Goal: Task Accomplishment & Management: Use online tool/utility

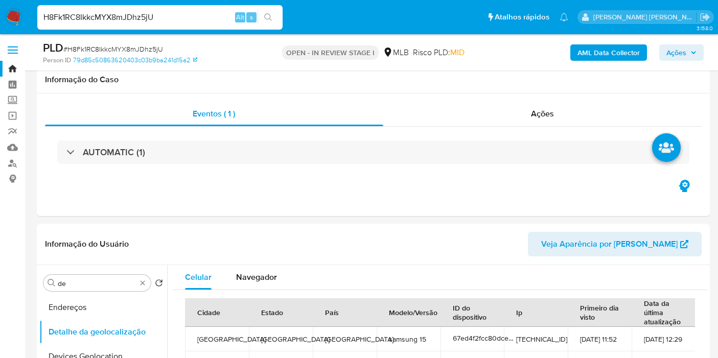
select select "10"
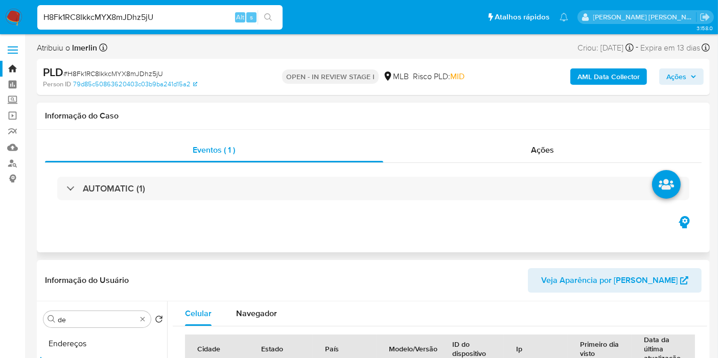
click at [380, 173] on div "AUTOMATIC (1)" at bounding box center [373, 188] width 657 height 51
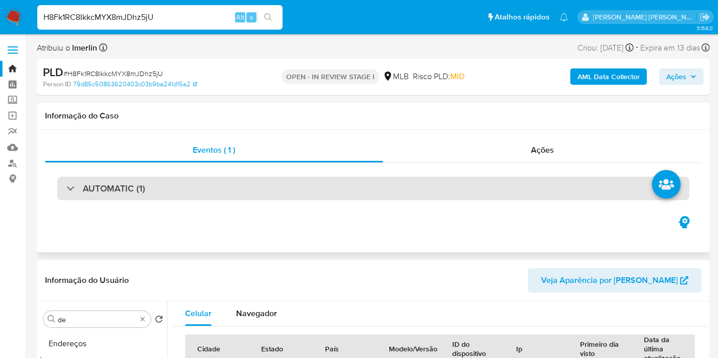
click at [380, 189] on div "AUTOMATIC (1)" at bounding box center [373, 189] width 633 height 24
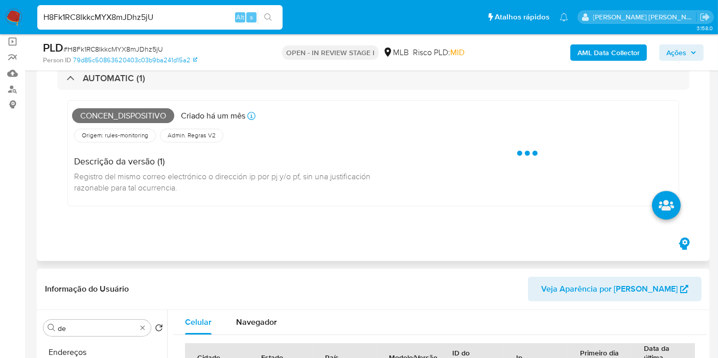
scroll to position [57, 0]
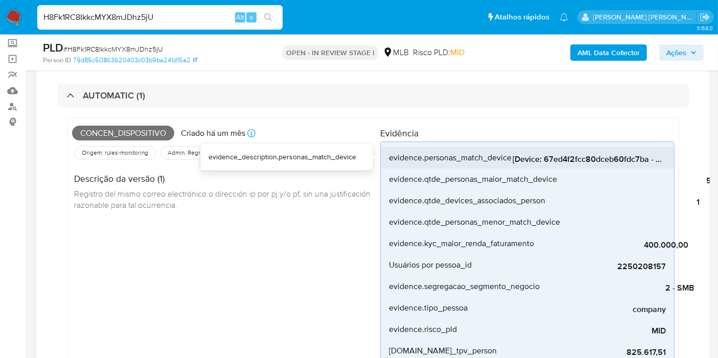
drag, startPoint x: 544, startPoint y: 159, endPoint x: 647, endPoint y: 157, distance: 103.3
click at [647, 157] on span "[Device: 67ed4f2fcc80dceb60fdc7ba - Personas: 01f86144280994e4e507bf1790b5bc1a,…" at bounding box center [589, 159] width 153 height 10
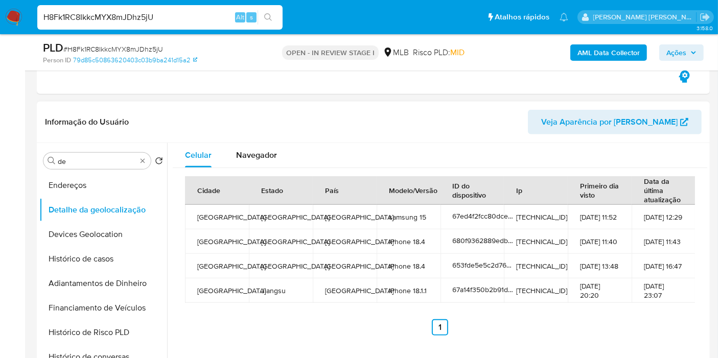
scroll to position [446, 0]
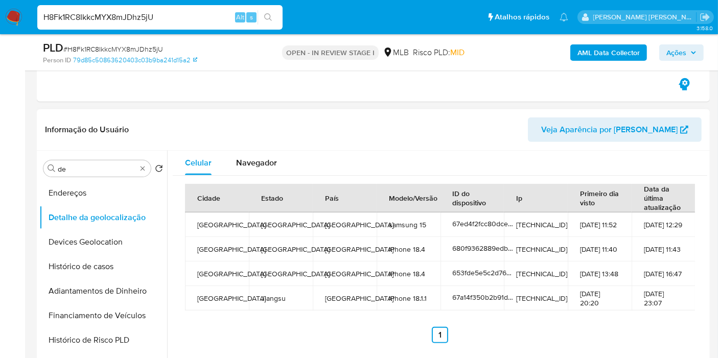
click at [532, 222] on td "177.46.156.244" at bounding box center [536, 225] width 64 height 25
click at [496, 219] on span "67ed4f2fcc80dceb60fdc7ba" at bounding box center [497, 224] width 89 height 10
click at [546, 227] on td "177.46.156.244" at bounding box center [536, 225] width 64 height 25
drag, startPoint x: 561, startPoint y: 221, endPoint x: 514, endPoint y: 223, distance: 47.6
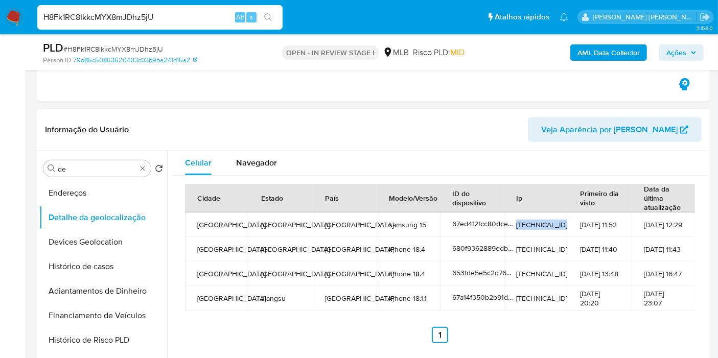
click at [514, 223] on td "177.46.156.244" at bounding box center [536, 225] width 64 height 25
copy td "177.46.156.244"
click at [409, 225] on td "samsung 15" at bounding box center [409, 225] width 64 height 25
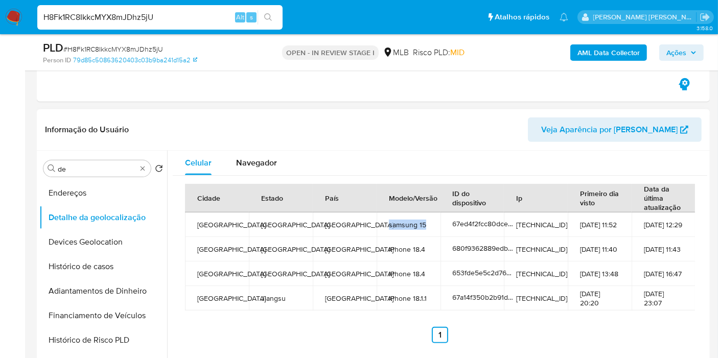
copy td "samsung 15"
click at [115, 192] on button "Endereços" at bounding box center [99, 193] width 120 height 25
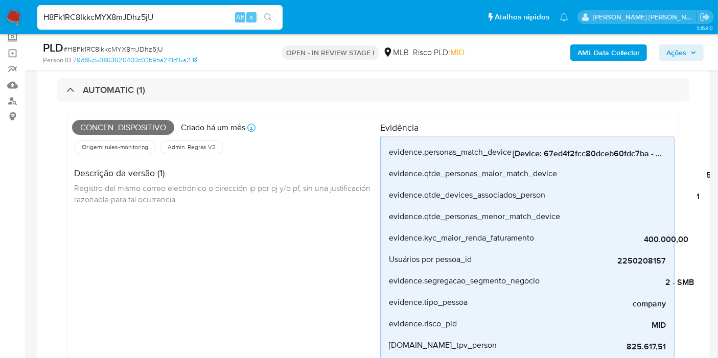
scroll to position [0, 0]
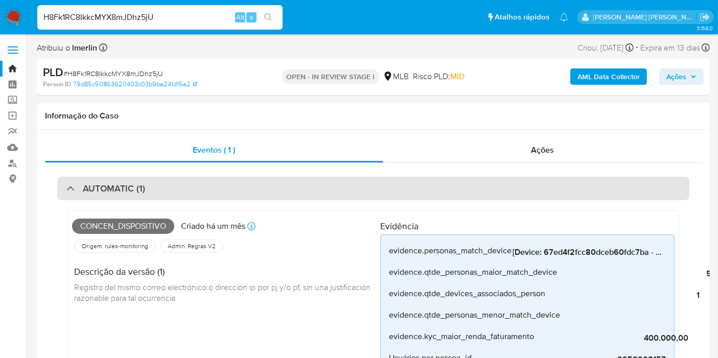
click at [191, 186] on div "AUTOMATIC (1)" at bounding box center [373, 189] width 633 height 24
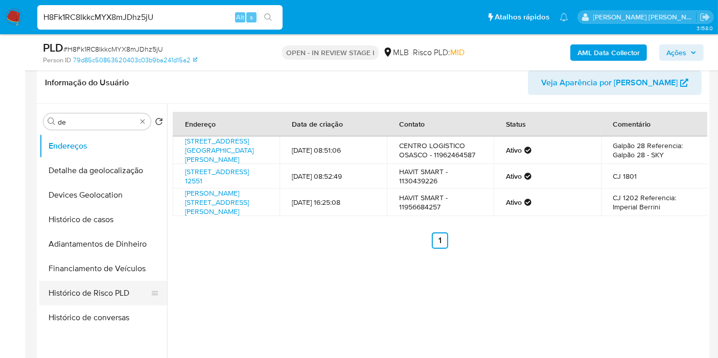
scroll to position [114, 0]
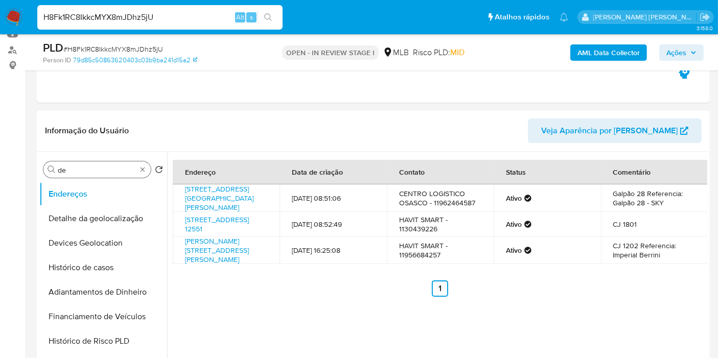
drag, startPoint x: 146, startPoint y: 170, endPoint x: 142, endPoint y: 176, distance: 7.3
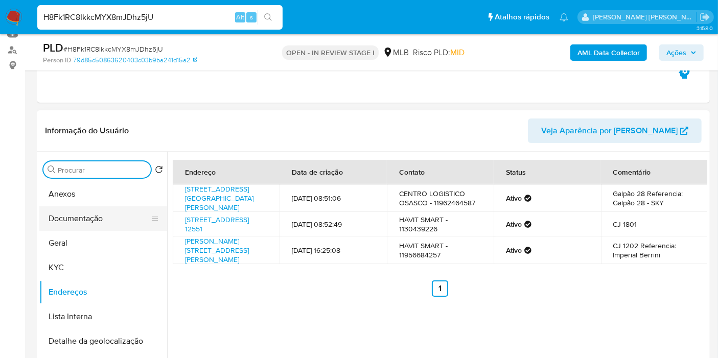
click at [103, 219] on button "Documentação" at bounding box center [99, 219] width 120 height 25
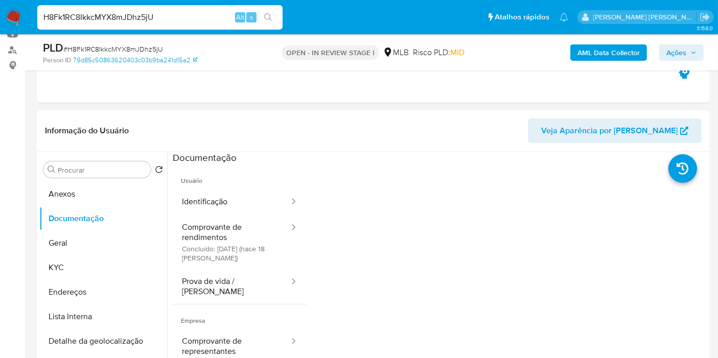
click at [233, 236] on button "Comprovante de rendimentos Concluído: 25/08/2025 (hace 18 días)" at bounding box center [232, 242] width 118 height 54
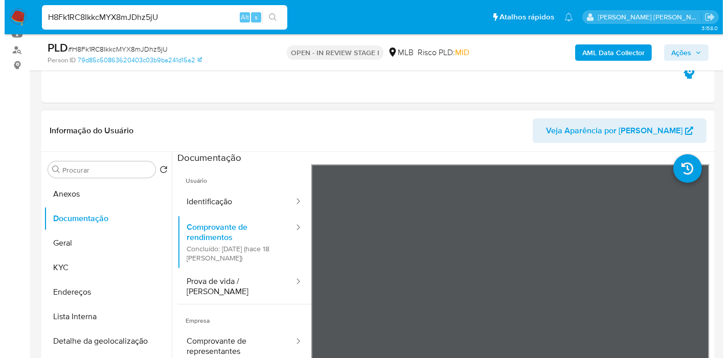
scroll to position [170, 0]
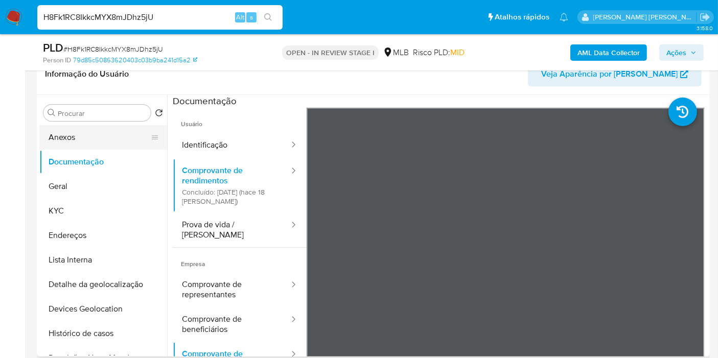
click at [108, 138] on button "Anexos" at bounding box center [99, 137] width 120 height 25
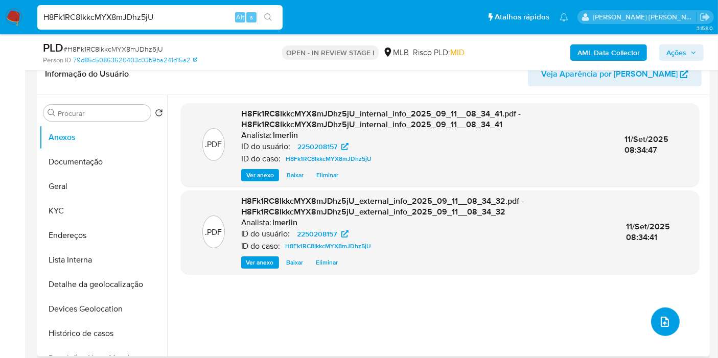
click at [669, 322] on button "upload-file" at bounding box center [665, 322] width 29 height 29
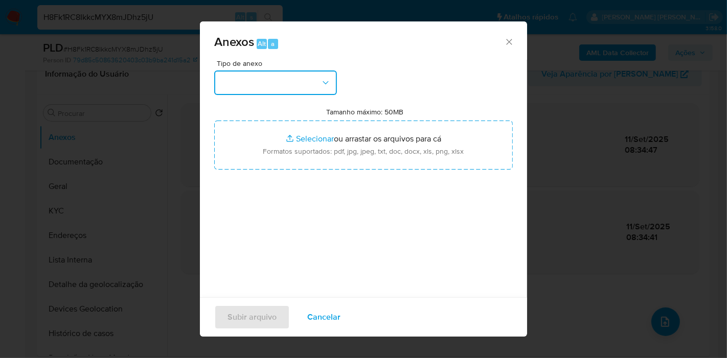
click at [317, 91] on button "button" at bounding box center [275, 83] width 123 height 25
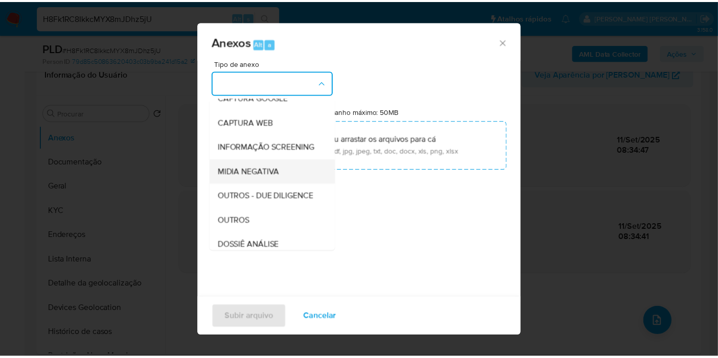
scroll to position [157, 0]
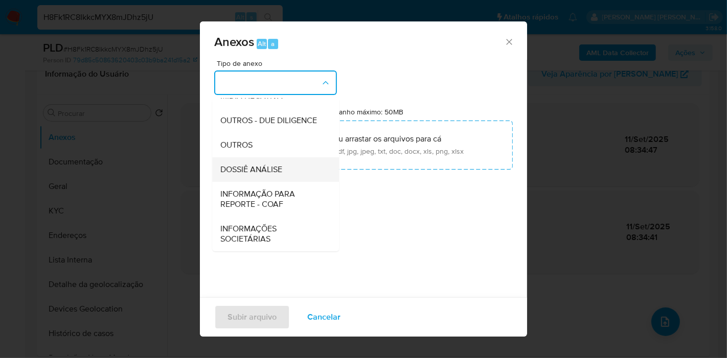
click at [287, 175] on div "DOSSIÊ ANÁLISE" at bounding box center [272, 169] width 104 height 25
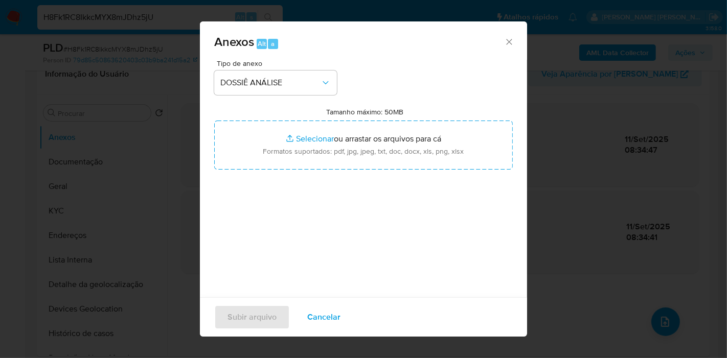
click at [398, 103] on div "Tipo de anexo DOSSIÊ ANÁLISE Tamanho máximo: 50MB Selecionar arquivos Seleciona…" at bounding box center [363, 180] width 299 height 241
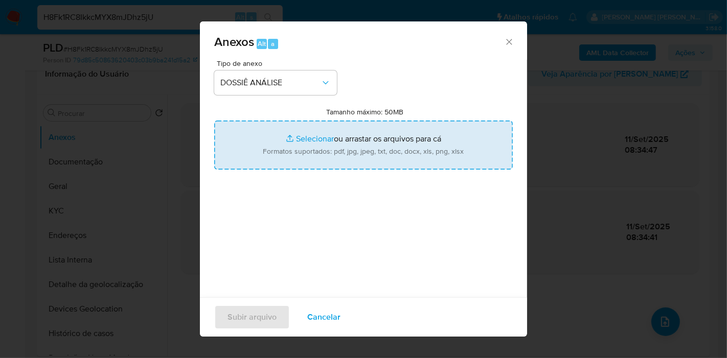
click at [404, 141] on input "Tamanho máximo: 50MB Selecionar arquivos" at bounding box center [363, 145] width 299 height 49
type input "C:\fakepath\SAR - XXX - CNPJ 53565663000209 - SMART TECH COMERCIO DE ELETROELET…"
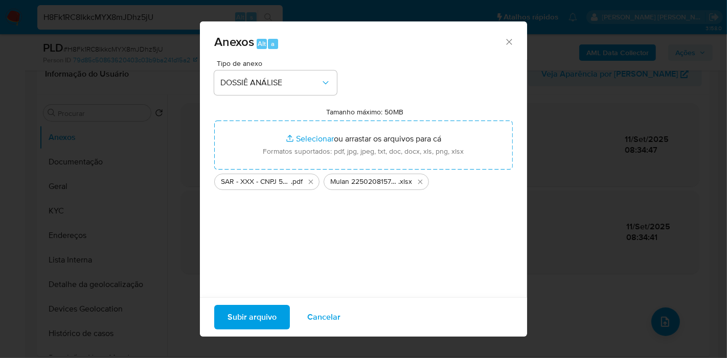
click at [274, 311] on span "Subir arquivo" at bounding box center [252, 317] width 49 height 22
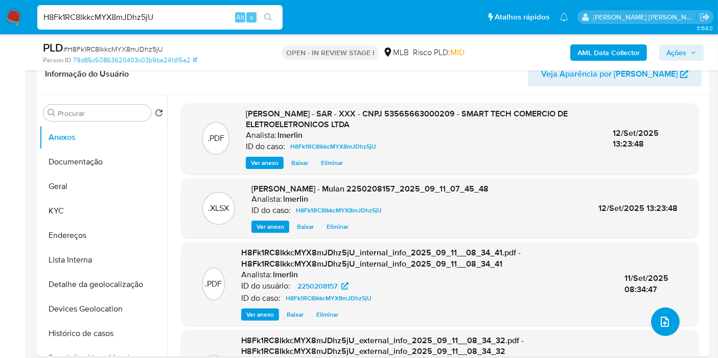
scroll to position [0, 0]
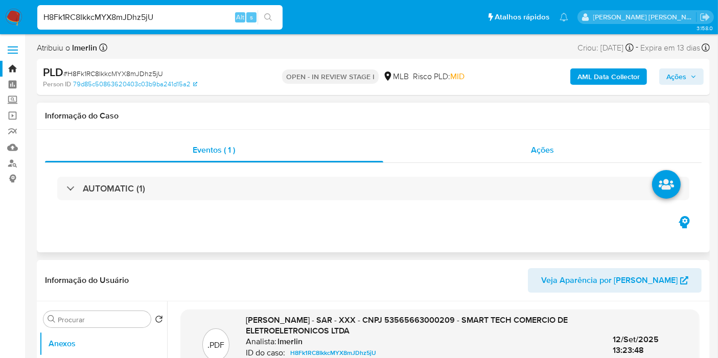
click at [578, 160] on div "Ações" at bounding box center [542, 150] width 319 height 25
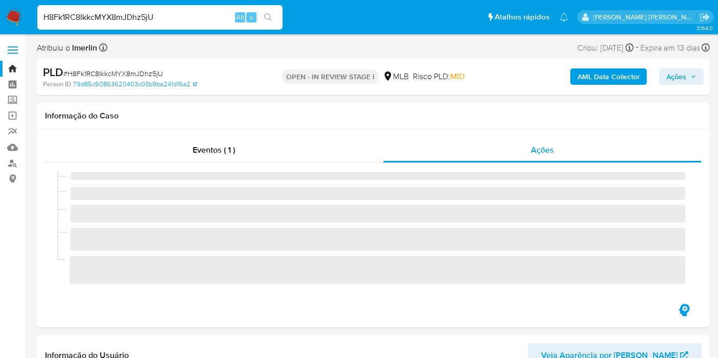
click at [683, 75] on span "Ações" at bounding box center [677, 77] width 20 height 16
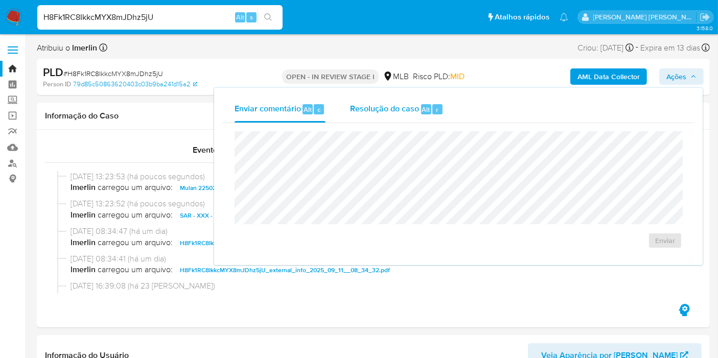
click at [421, 110] on div "Alt" at bounding box center [426, 109] width 10 height 10
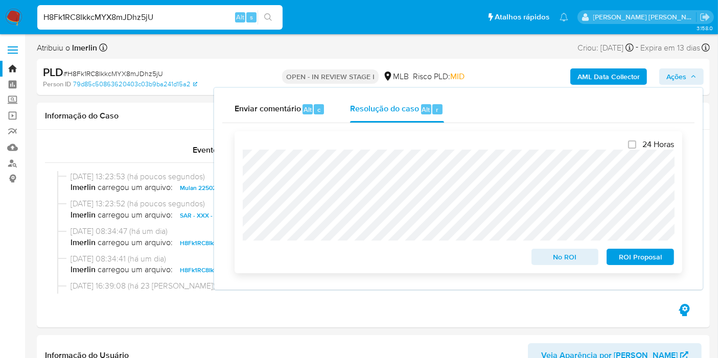
click at [662, 259] on span "ROI Proposal" at bounding box center [640, 257] width 53 height 14
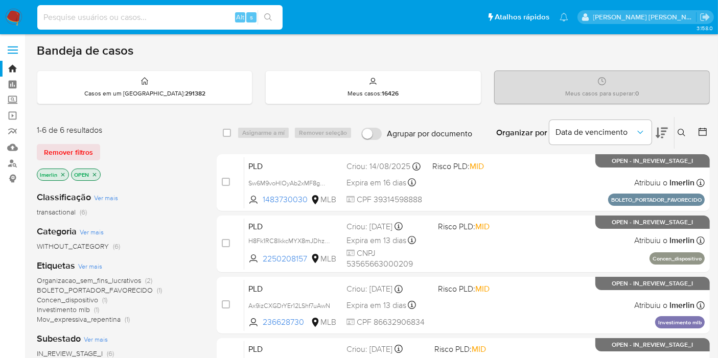
click at [183, 14] on input at bounding box center [159, 17] width 245 height 13
paste input "1996621424"
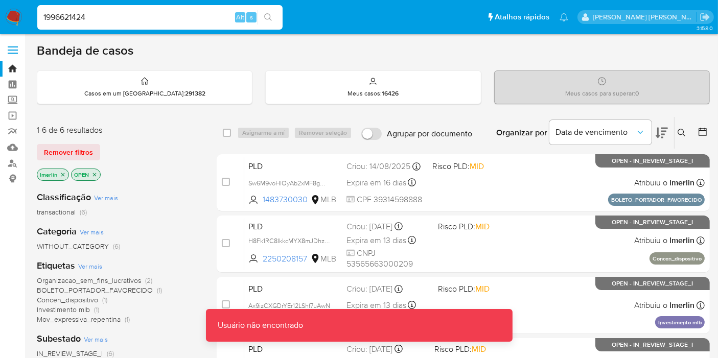
click at [187, 15] on input "1996621424" at bounding box center [159, 17] width 245 height 13
type input "1996621424"
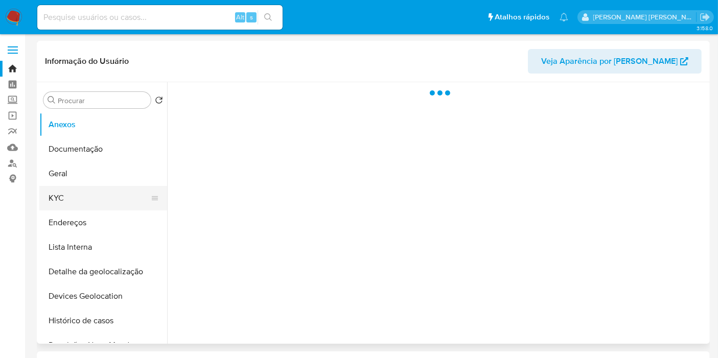
click at [109, 204] on button "KYC" at bounding box center [99, 198] width 120 height 25
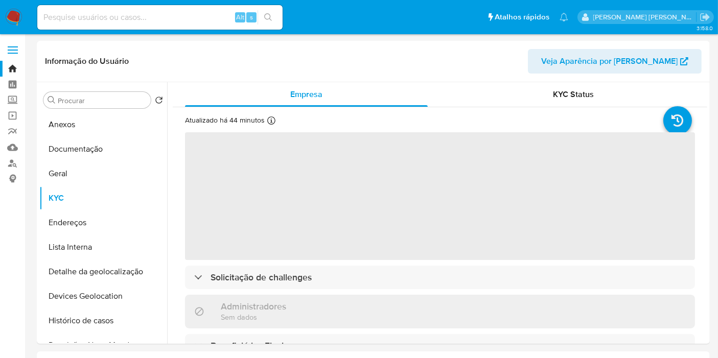
select select "10"
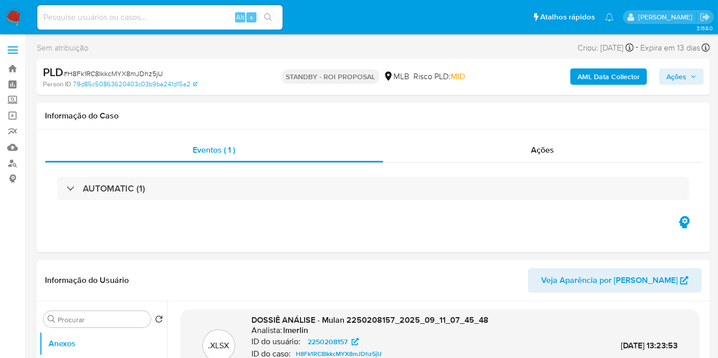
select select "10"
click at [174, 19] on input at bounding box center [159, 17] width 245 height 13
paste input "Ax9izCXGDrYEr12LShf7uAwN"
type input "Ax9izCXGDrYEr12LShf7uAwN"
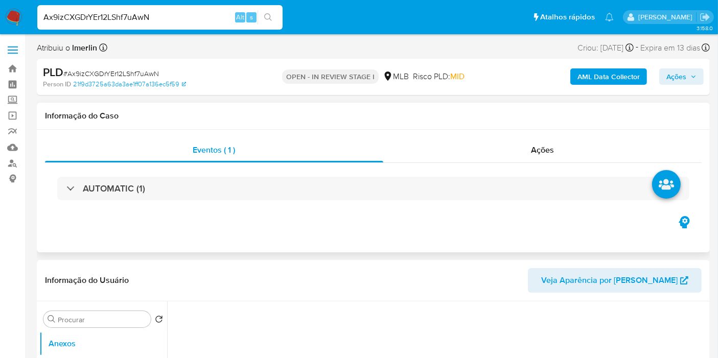
scroll to position [114, 0]
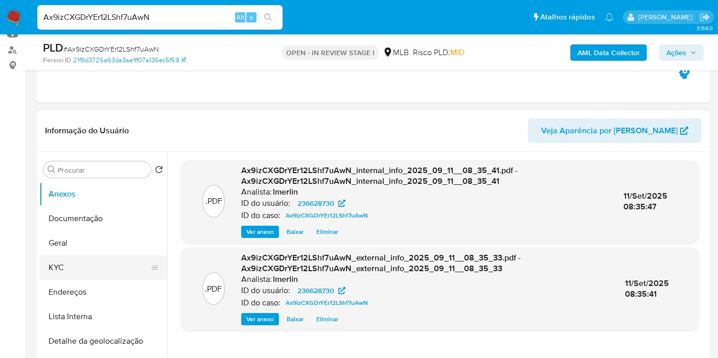
click at [108, 268] on button "KYC" at bounding box center [99, 268] width 120 height 25
select select "10"
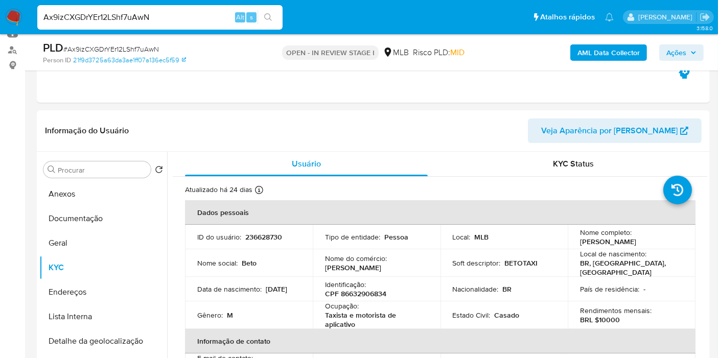
click at [204, 17] on input "Ax9izCXGDrYEr12LShf7uAwN" at bounding box center [159, 17] width 245 height 13
paste input "1305491060"
type input "1305491060"
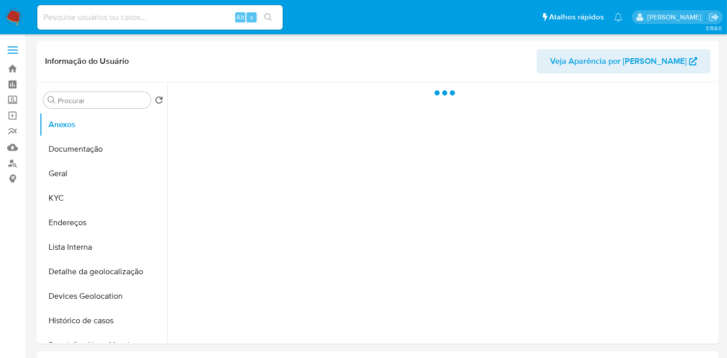
select select "10"
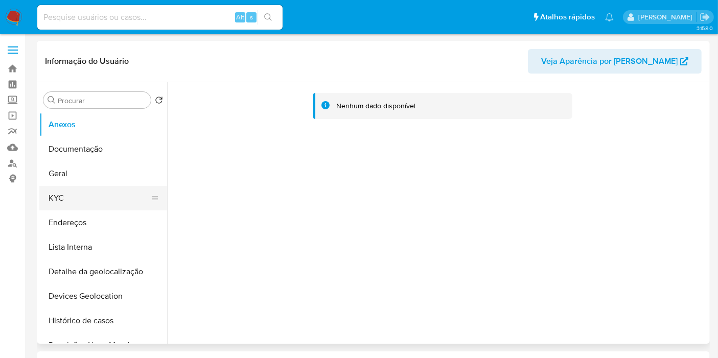
click at [91, 199] on button "KYC" at bounding box center [99, 198] width 120 height 25
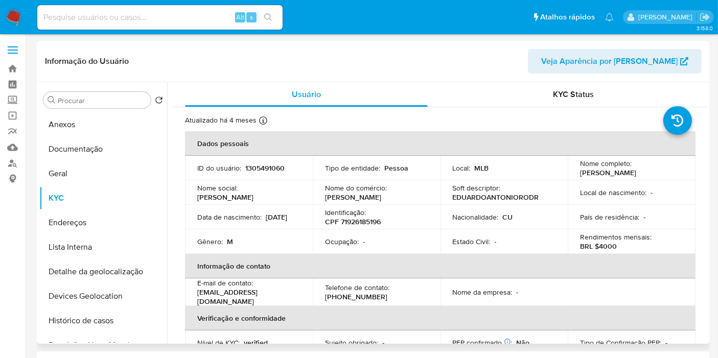
click at [359, 225] on p "CPF 71926185196" at bounding box center [353, 221] width 56 height 9
copy p "71926185196"
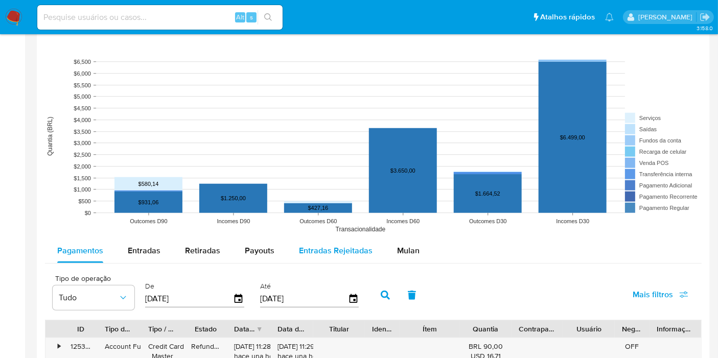
scroll to position [795, 0]
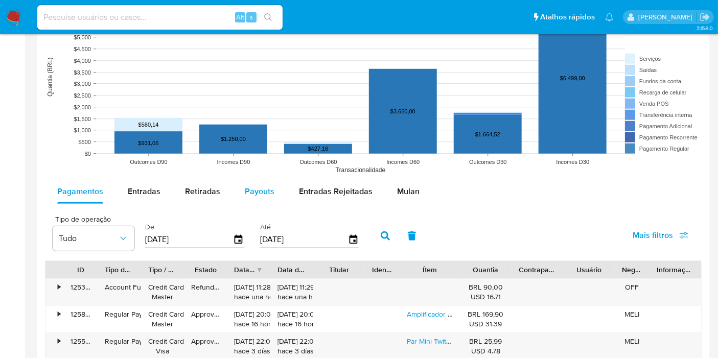
click at [279, 181] on button "Payouts" at bounding box center [260, 191] width 54 height 25
select select "10"
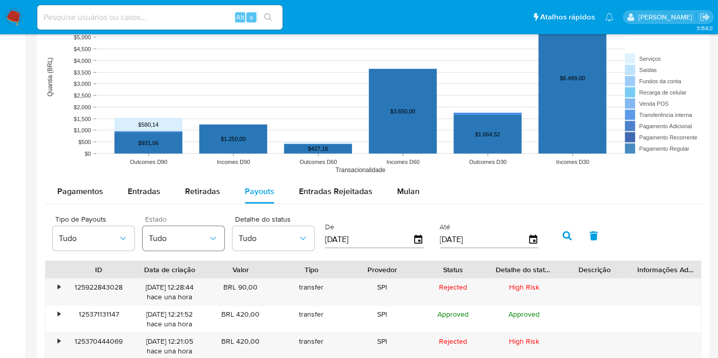
click at [166, 235] on span "Tudo" at bounding box center [178, 239] width 59 height 10
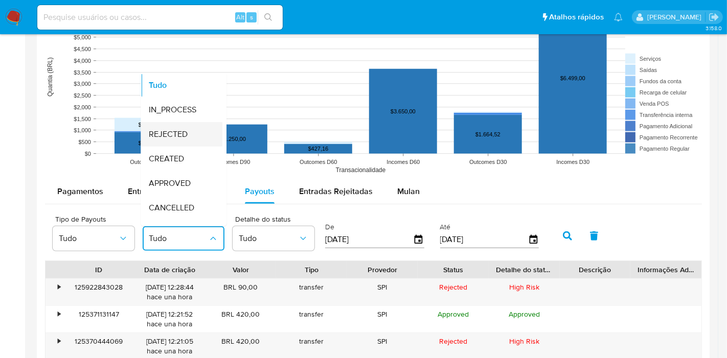
click at [190, 129] on div "REJECTED" at bounding box center [178, 134] width 59 height 25
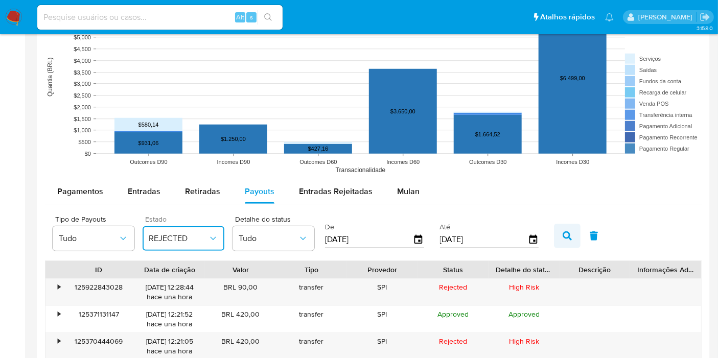
click at [554, 236] on button "button" at bounding box center [567, 236] width 27 height 25
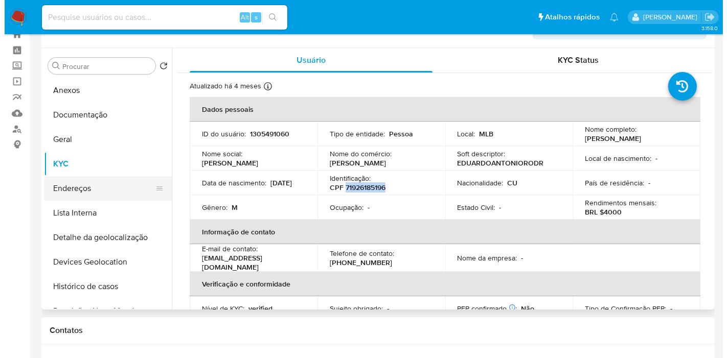
scroll to position [0, 0]
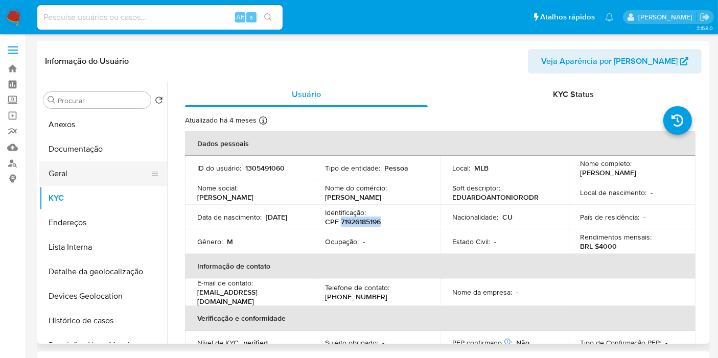
click at [103, 174] on button "Geral" at bounding box center [99, 174] width 120 height 25
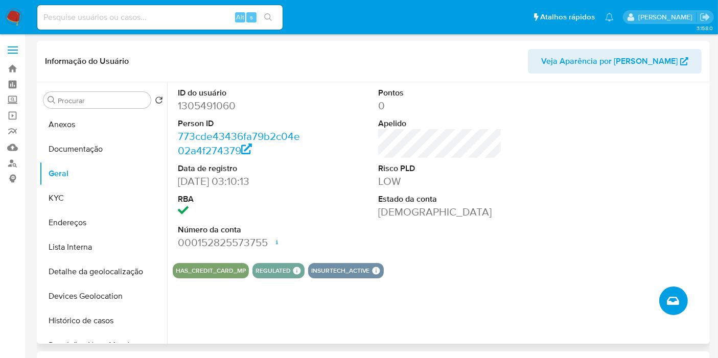
click at [667, 302] on icon "Criar caso manual" at bounding box center [673, 301] width 12 height 12
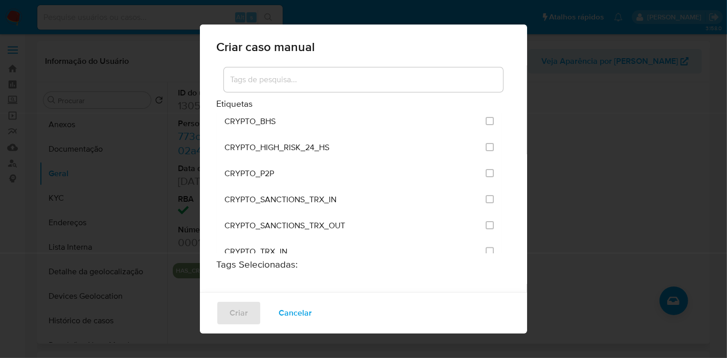
scroll to position [1684, 0]
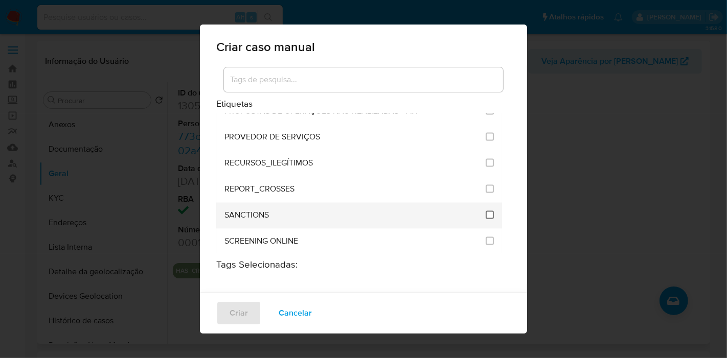
click at [486, 211] on input "2614" at bounding box center [490, 215] width 8 height 8
checkbox input "true"
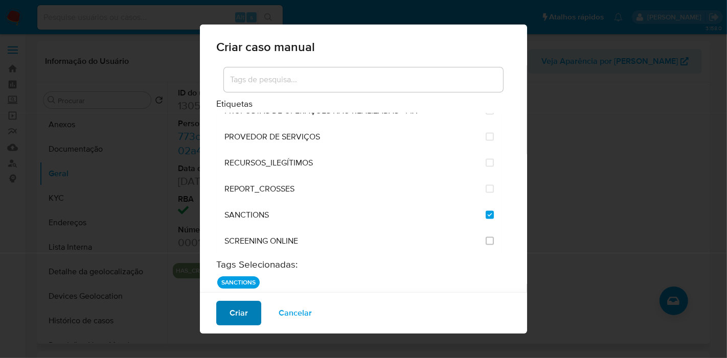
click at [236, 324] on span "Criar" at bounding box center [239, 313] width 18 height 22
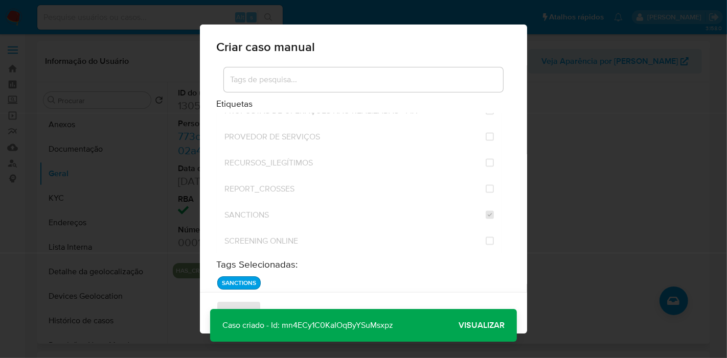
click at [351, 323] on p "Caso criado - Id: mn4ECy1C0KaIOqByYSuMsxpz" at bounding box center [307, 325] width 195 height 33
click at [466, 326] on span "Visualizar" at bounding box center [482, 326] width 46 height 0
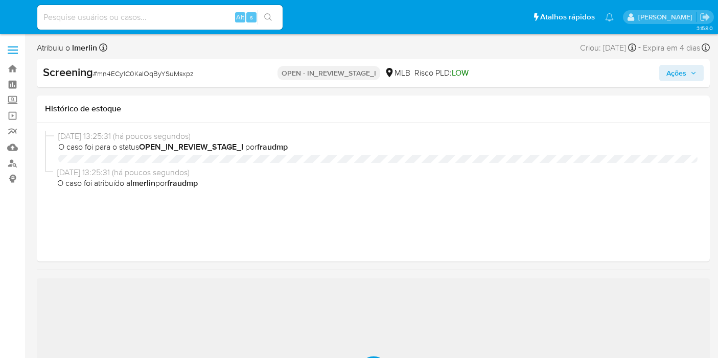
select select "10"
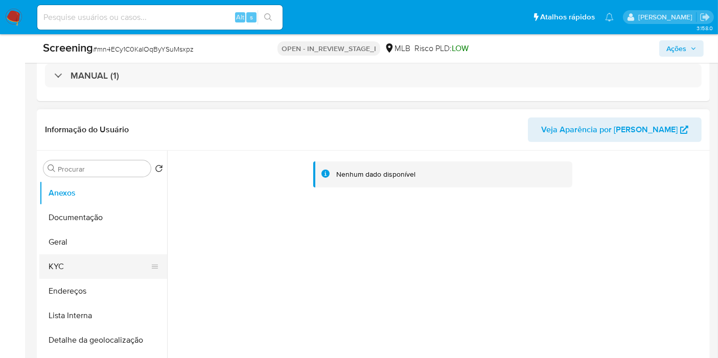
click at [87, 271] on button "KYC" at bounding box center [99, 267] width 120 height 25
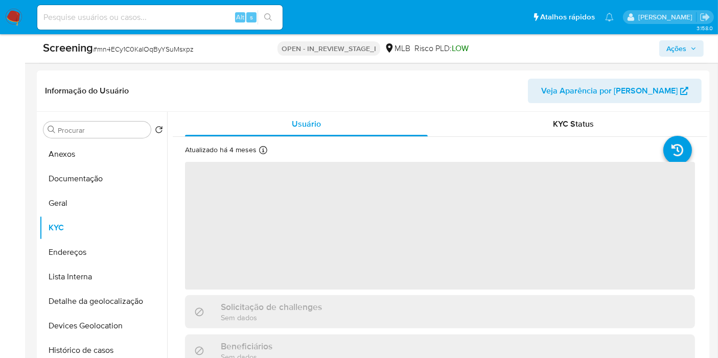
scroll to position [284, 0]
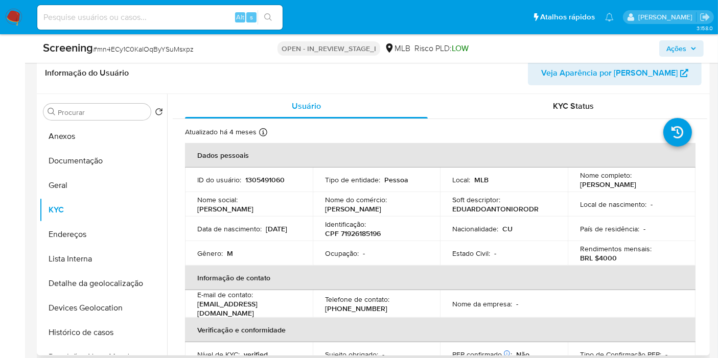
click at [352, 234] on p "CPF 71926185196" at bounding box center [353, 233] width 56 height 9
copy p "71926185196"
drag, startPoint x: 577, startPoint y: 180, endPoint x: 600, endPoint y: 188, distance: 24.4
click at [600, 188] on p "Eduardo Antonio Rodriguez Nazco" at bounding box center [608, 184] width 56 height 9
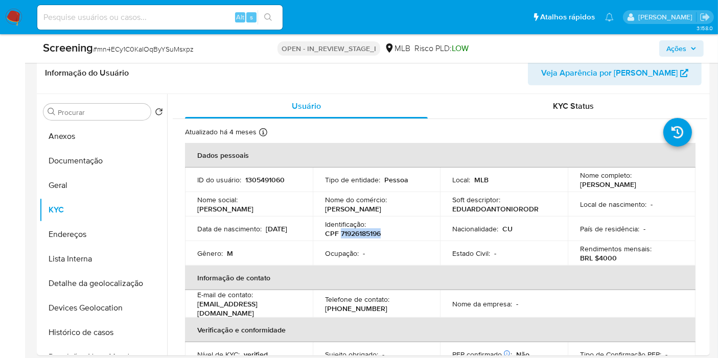
copy p "Eduardo Antonio Rodriguez Nazco"
click at [80, 180] on button "Geral" at bounding box center [99, 185] width 120 height 25
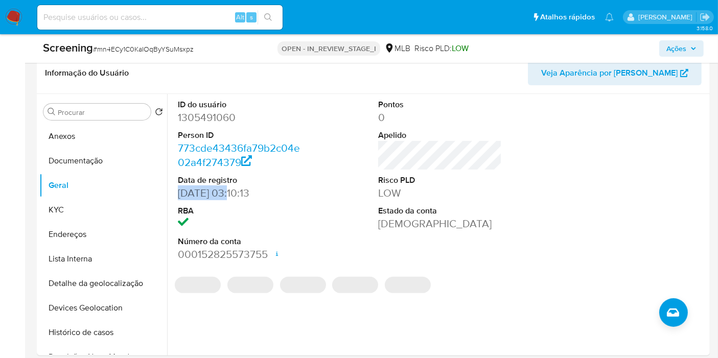
drag, startPoint x: 232, startPoint y: 193, endPoint x: 256, endPoint y: 38, distance: 156.7
click at [176, 194] on div "ID do usuário 1305491060 Person ID 773cde43436fa79b2c04e02a4f274379 Data de reg…" at bounding box center [240, 180] width 134 height 173
copy dd "08/02/2023"
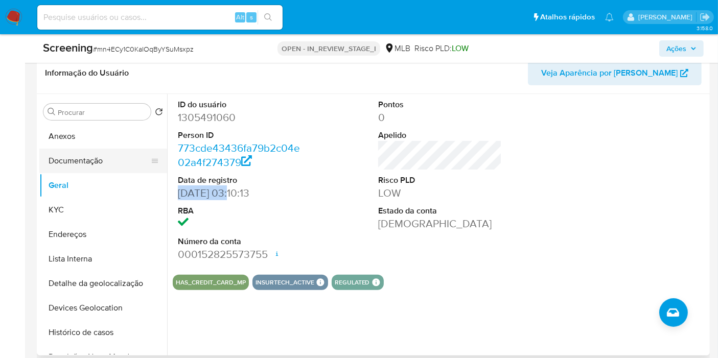
click at [57, 160] on button "Documentação" at bounding box center [99, 161] width 120 height 25
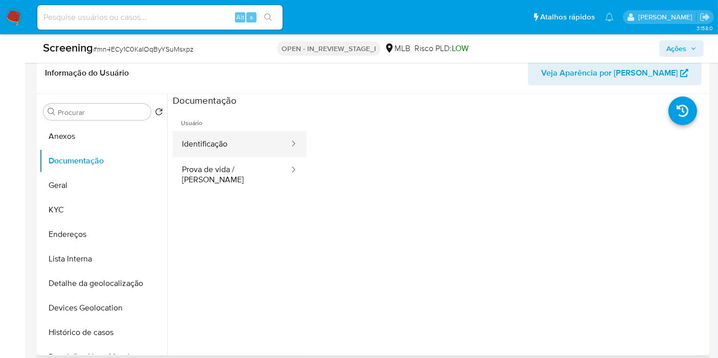
click at [269, 131] on button "Identificação" at bounding box center [232, 144] width 118 height 26
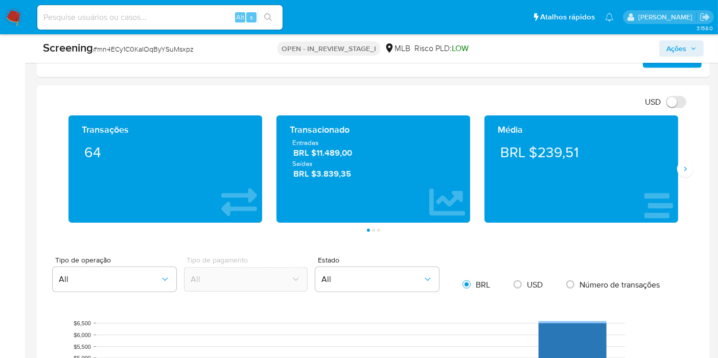
scroll to position [1193, 0]
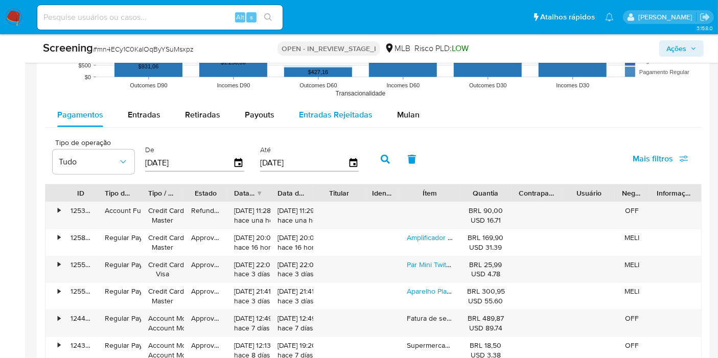
click at [315, 118] on span "Entradas Rejeitadas" at bounding box center [336, 115] width 74 height 12
select select "10"
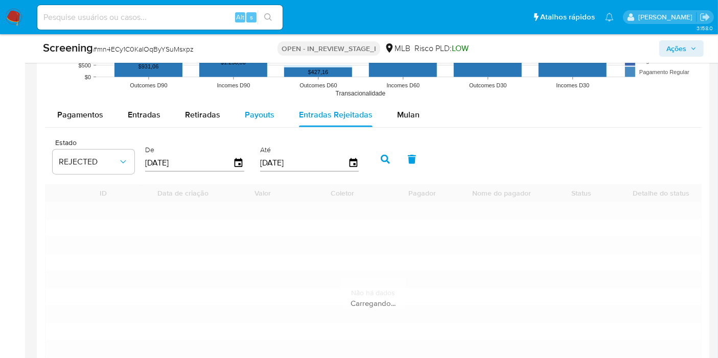
click at [281, 112] on button "Payouts" at bounding box center [260, 115] width 54 height 25
select select "10"
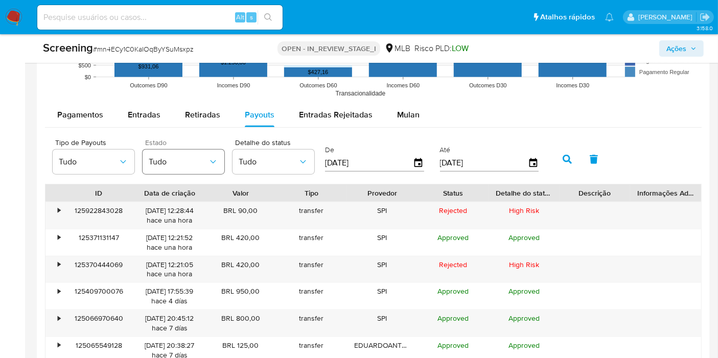
click at [182, 163] on span "Tudo" at bounding box center [178, 162] width 59 height 10
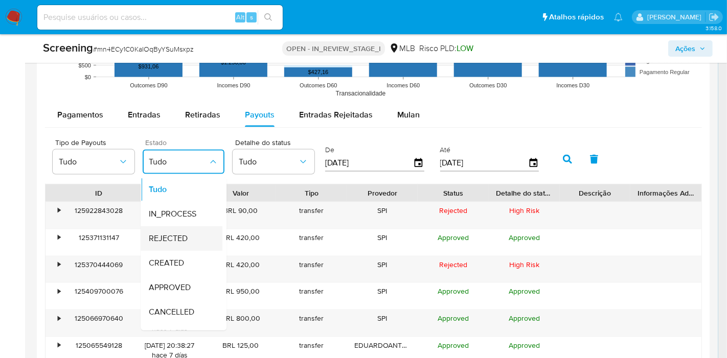
click at [171, 230] on div "REJECTED" at bounding box center [178, 239] width 59 height 25
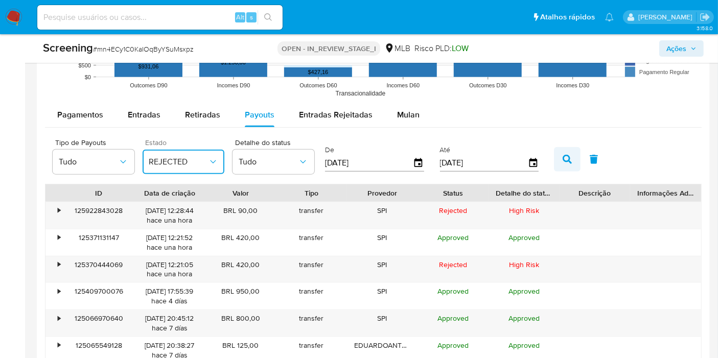
click at [565, 155] on icon "button" at bounding box center [567, 159] width 9 height 9
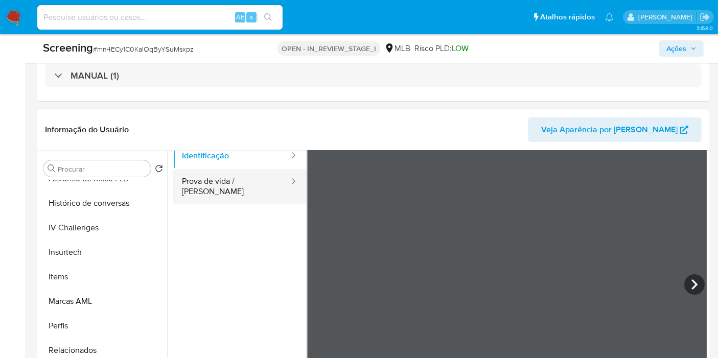
scroll to position [0, 0]
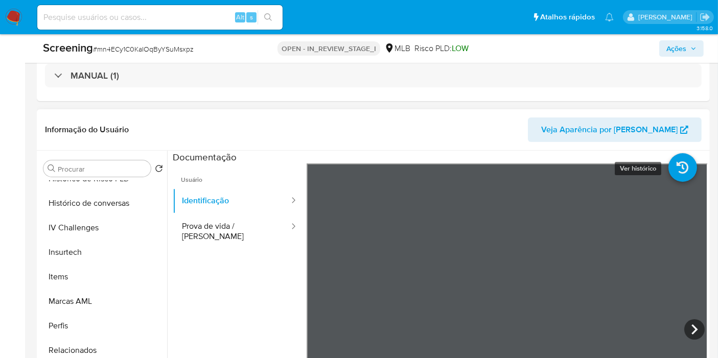
click at [677, 162] on icon at bounding box center [683, 167] width 29 height 29
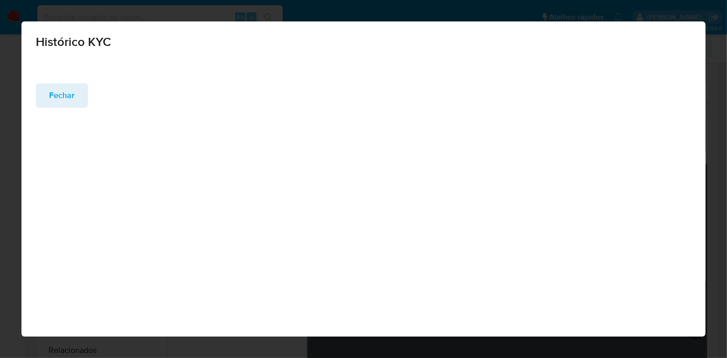
click at [47, 88] on button "Fechar" at bounding box center [62, 95] width 52 height 25
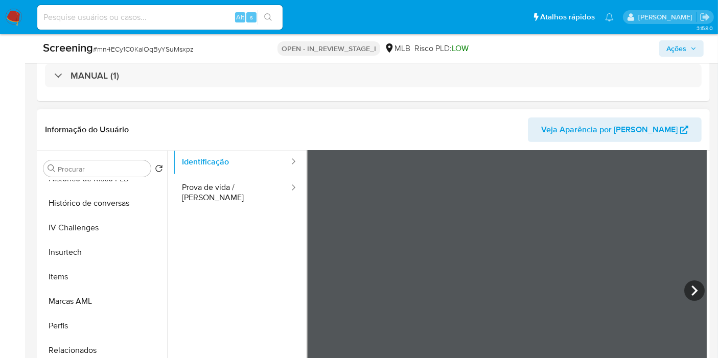
scroll to position [57, 0]
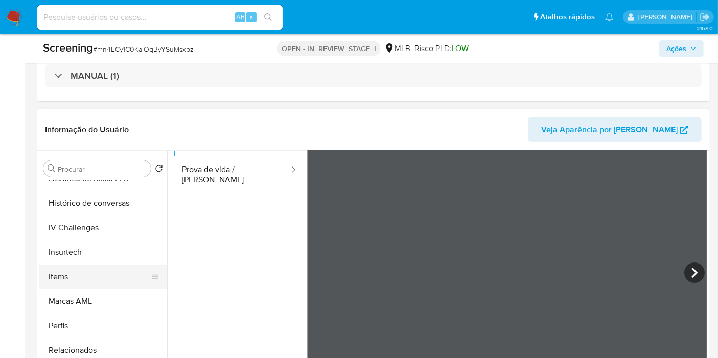
click at [96, 268] on button "Items" at bounding box center [99, 277] width 120 height 25
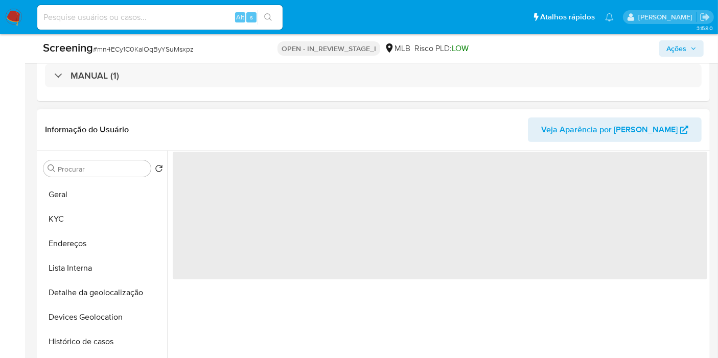
scroll to position [0, 0]
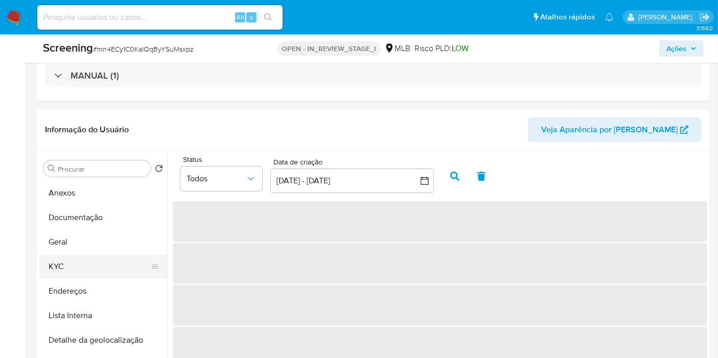
click at [94, 266] on button "KYC" at bounding box center [99, 267] width 120 height 25
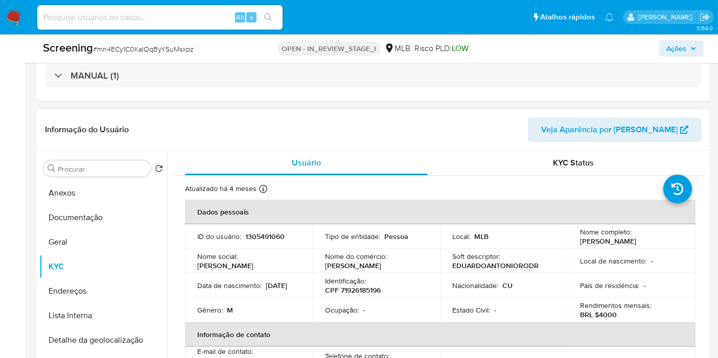
drag, startPoint x: 578, startPoint y: 238, endPoint x: 614, endPoint y: 249, distance: 37.5
click at [614, 246] on p "Eduardo Antonio Rodriguez Nazco" at bounding box center [608, 241] width 56 height 9
copy p "Eduardo Antonio Rodriguez Nazco"
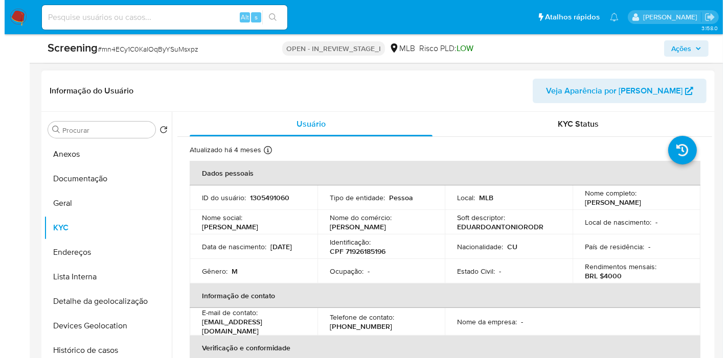
scroll to position [284, 0]
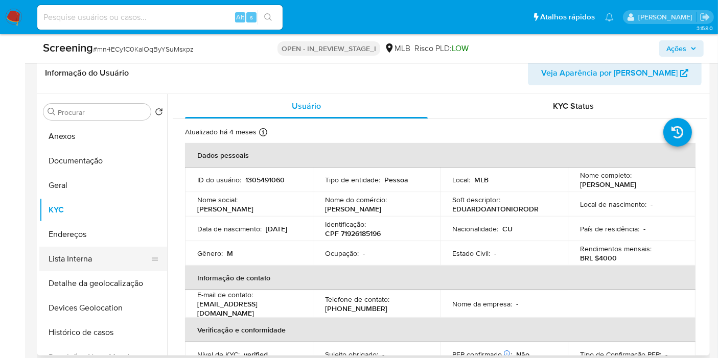
click at [120, 256] on button "Lista Interna" at bounding box center [99, 259] width 120 height 25
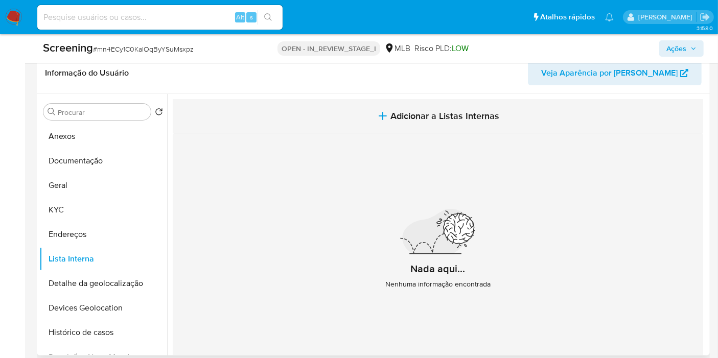
click at [440, 130] on button "Adicionar a Listas Internas" at bounding box center [438, 116] width 531 height 34
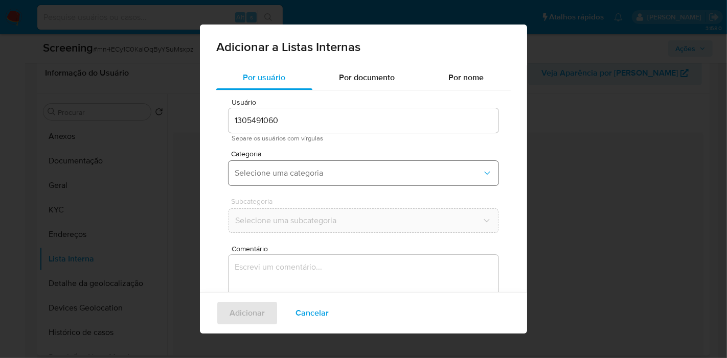
click at [333, 174] on span "Selecione uma categoria" at bounding box center [358, 173] width 247 height 10
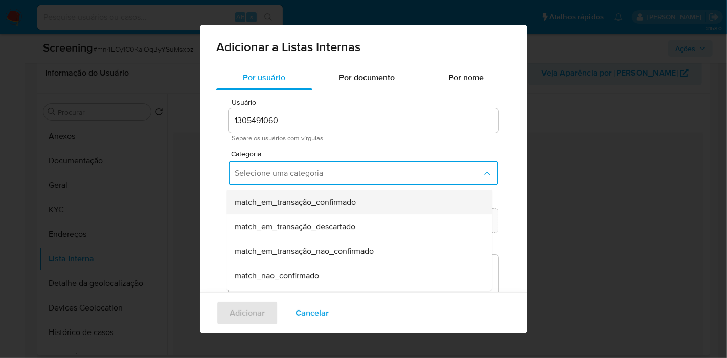
scroll to position [114, 0]
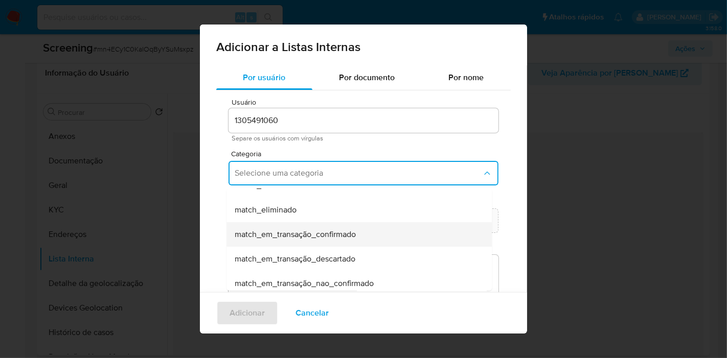
click at [363, 234] on div "match_em_transação_confirmado" at bounding box center [356, 234] width 243 height 25
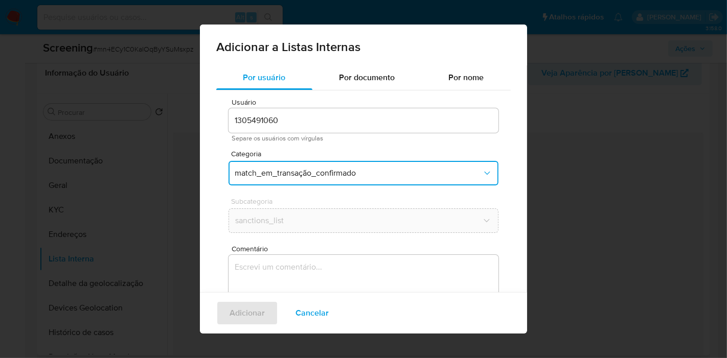
click at [360, 264] on textarea "Comentário" at bounding box center [364, 304] width 270 height 98
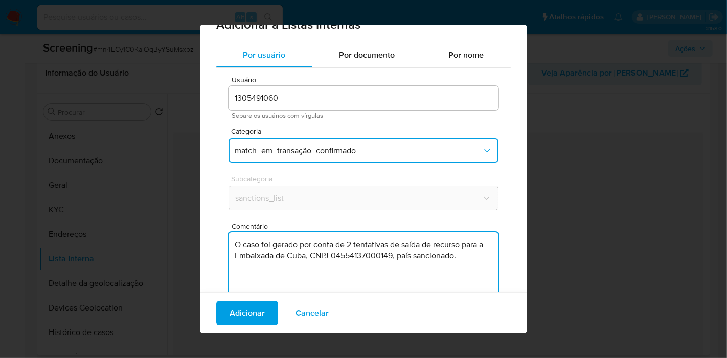
scroll to position [48, 0]
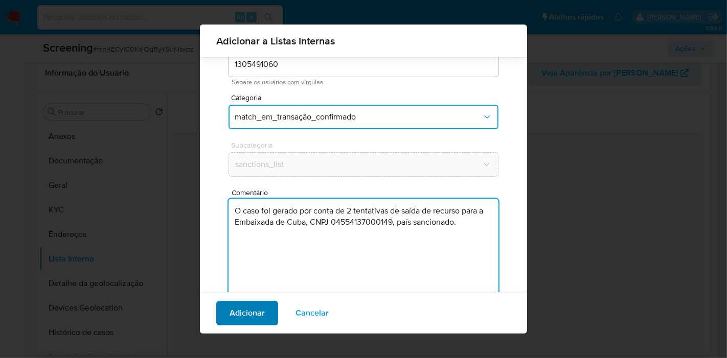
type textarea "O caso foi gerado por conta de 2 tentativas de saída de recurso para a Embaixad…"
click at [254, 308] on span "Adicionar" at bounding box center [247, 313] width 35 height 22
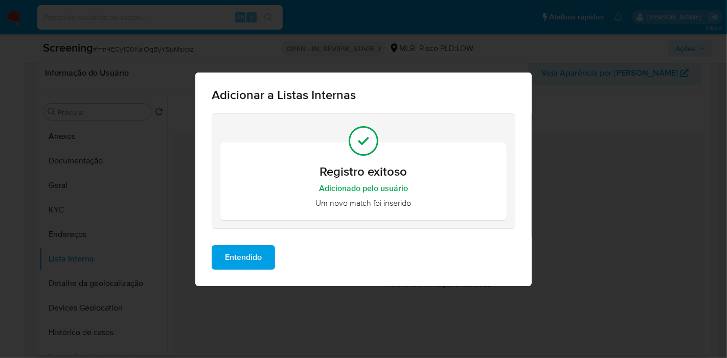
scroll to position [0, 0]
drag, startPoint x: 234, startPoint y: 253, endPoint x: 175, endPoint y: 191, distance: 85.4
click at [234, 253] on span "Entendido" at bounding box center [243, 257] width 37 height 22
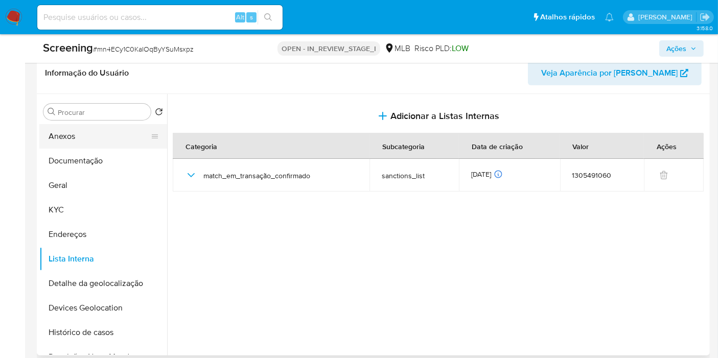
click at [108, 140] on button "Anexos" at bounding box center [99, 136] width 120 height 25
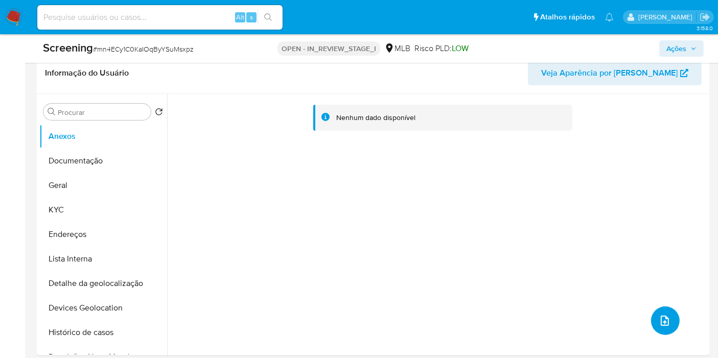
click at [653, 322] on button "upload-file" at bounding box center [665, 321] width 29 height 29
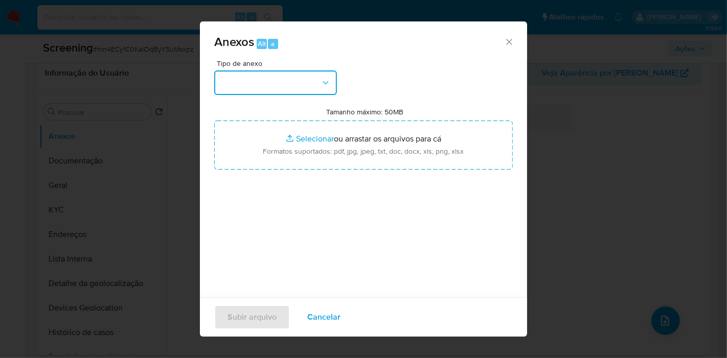
click at [249, 83] on button "button" at bounding box center [275, 83] width 123 height 25
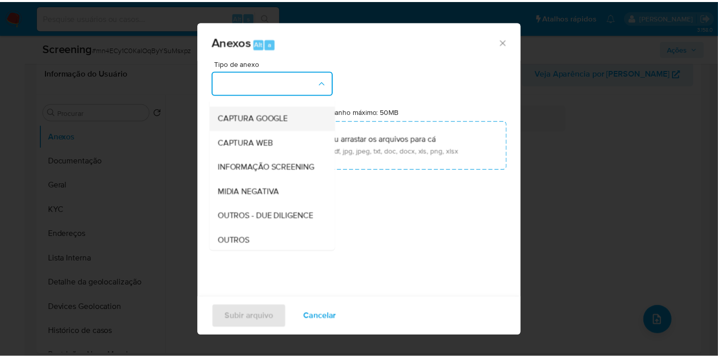
scroll to position [114, 0]
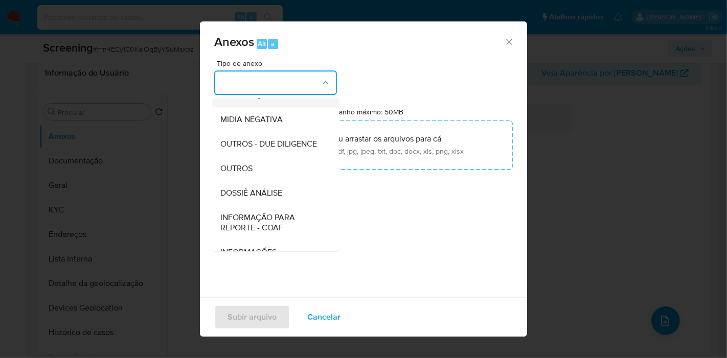
click at [291, 107] on div "INFORMAÇÃO SCREENING" at bounding box center [272, 95] width 104 height 25
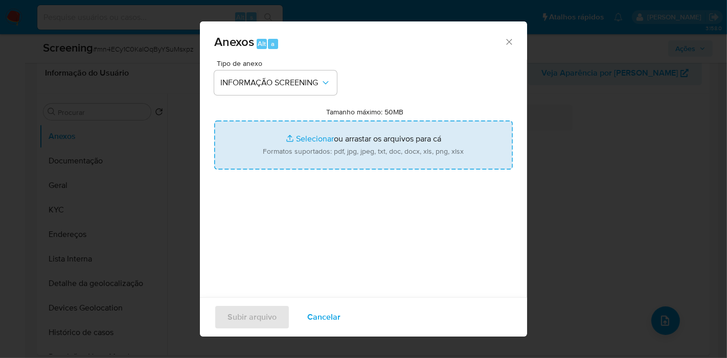
click at [321, 144] on input "Tamanho máximo: 50MB Selecionar arquivos" at bounding box center [363, 145] width 299 height 49
type input "C:\fakepath\Evidências.pdf"
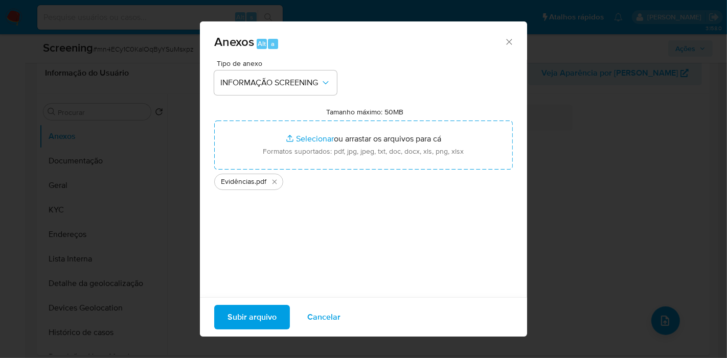
click at [253, 321] on span "Subir arquivo" at bounding box center [252, 317] width 49 height 22
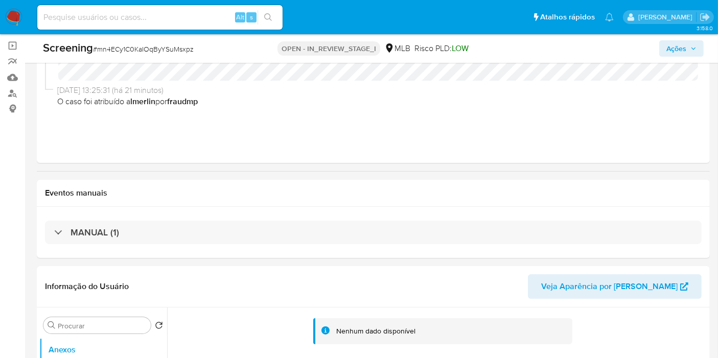
scroll to position [0, 0]
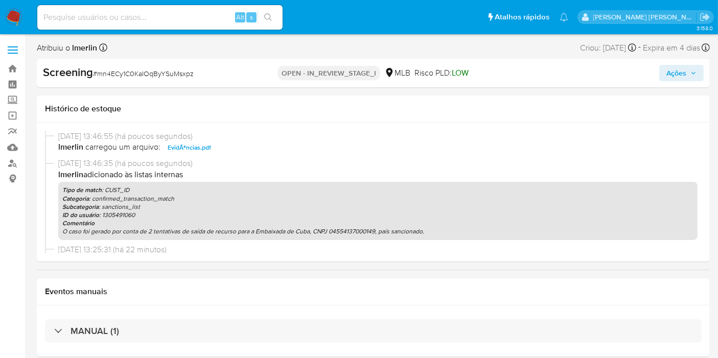
select select "10"
click at [689, 76] on span "Ações" at bounding box center [682, 73] width 30 height 14
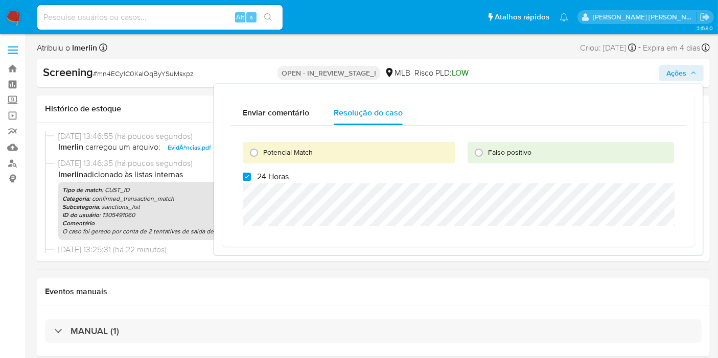
click at [267, 175] on span "24 Horas" at bounding box center [273, 177] width 32 height 10
click at [251, 175] on input "24 Horas" at bounding box center [247, 177] width 8 height 8
checkbox input "false"
click at [281, 154] on span "Potencial Match" at bounding box center [288, 152] width 50 height 10
click at [262, 154] on input "Potencial Match" at bounding box center [254, 153] width 16 height 16
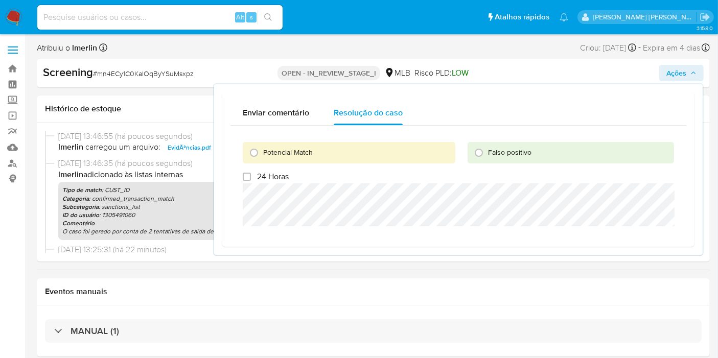
radio input "true"
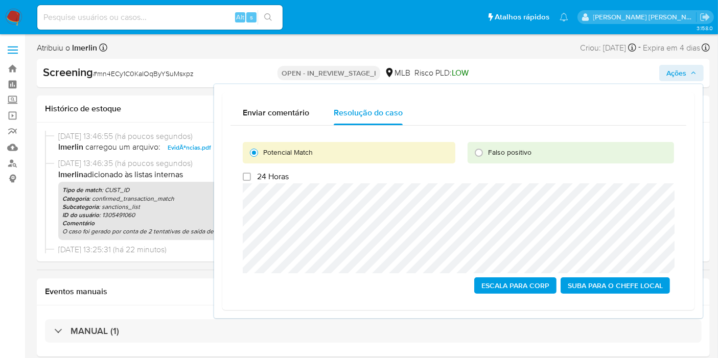
click at [494, 282] on span "Escala para Corp" at bounding box center [516, 286] width 68 height 14
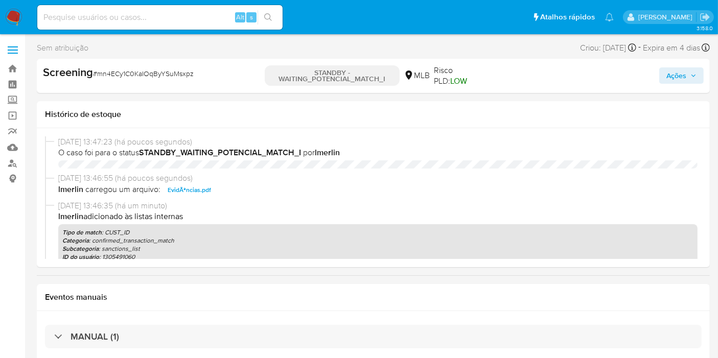
select select "10"
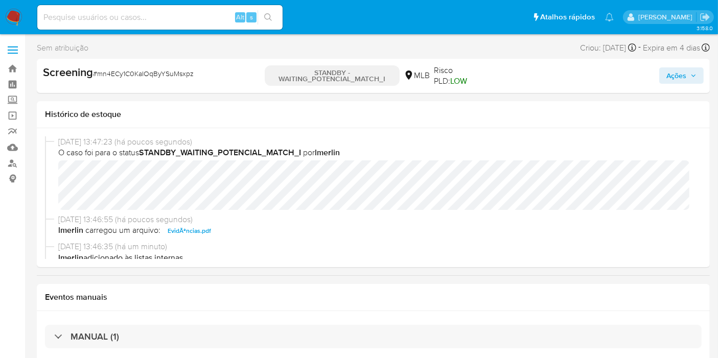
click at [117, 16] on input at bounding box center [159, 17] width 245 height 13
paste input "Ax9izCXGDrYEr12LShf7uAwN"
type input "Ax9izCXGDrYEr12LShf7uAwN"
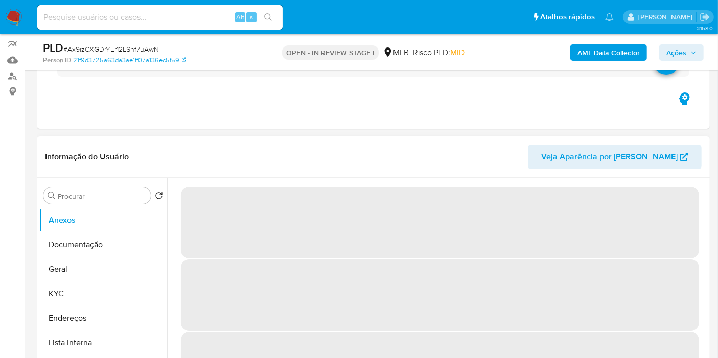
scroll to position [170, 0]
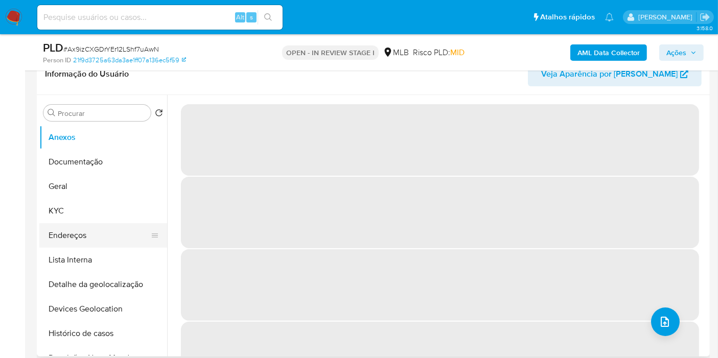
select select "10"
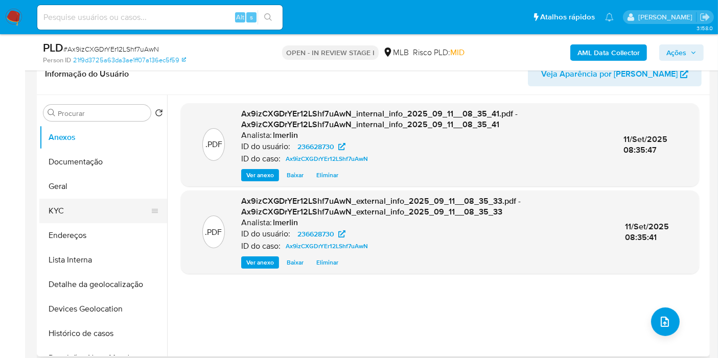
click at [108, 214] on button "KYC" at bounding box center [99, 211] width 120 height 25
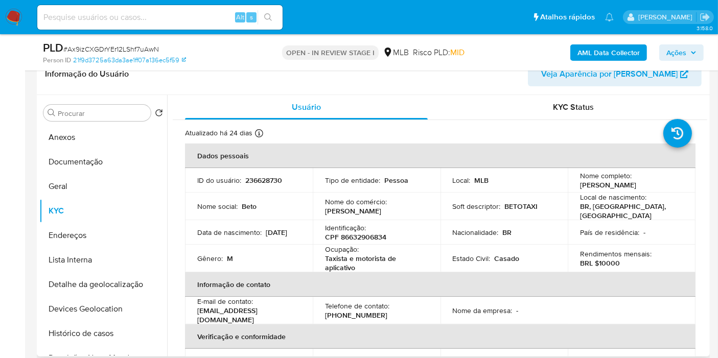
click at [359, 233] on p "CPF 86632906834" at bounding box center [355, 237] width 61 height 9
copy p "86632906834"
click at [104, 337] on button "Histórico de casos" at bounding box center [99, 334] width 120 height 25
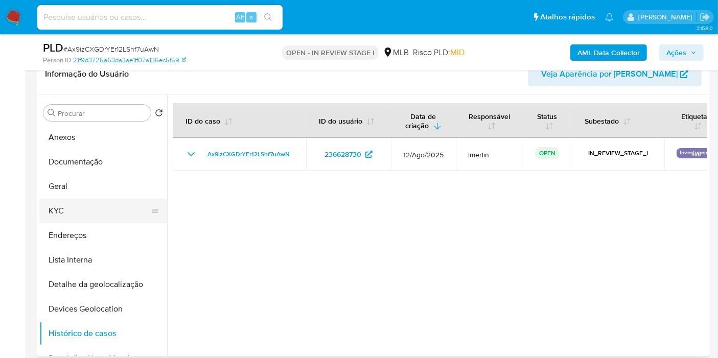
click at [119, 209] on button "KYC" at bounding box center [99, 211] width 120 height 25
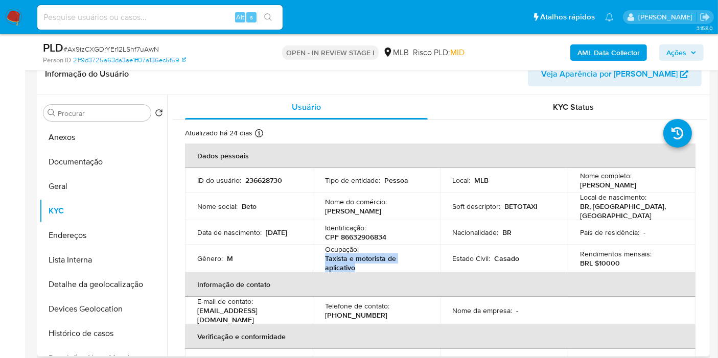
drag, startPoint x: 372, startPoint y: 263, endPoint x: 324, endPoint y: 258, distance: 48.4
click at [325, 258] on p "Taxista e motorista de aplicativo" at bounding box center [374, 263] width 99 height 18
copy p "Taxista e motorista de aplicativo"
click at [103, 155] on button "Documentação" at bounding box center [99, 162] width 120 height 25
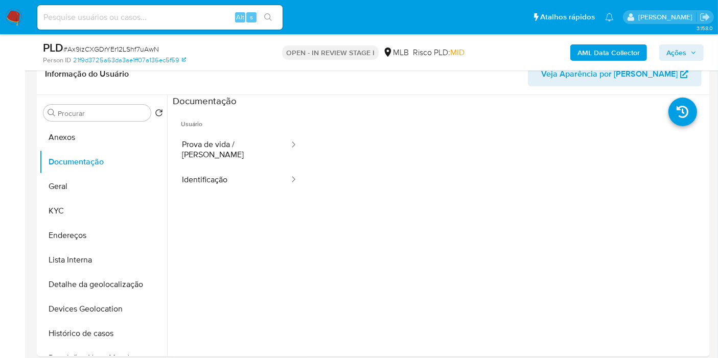
click at [226, 177] on button "Identificação" at bounding box center [232, 180] width 118 height 26
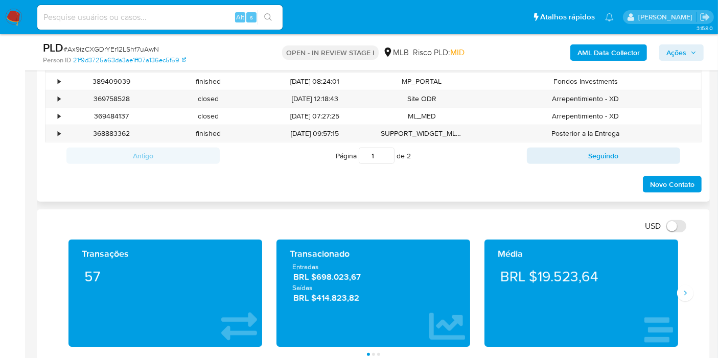
scroll to position [568, 0]
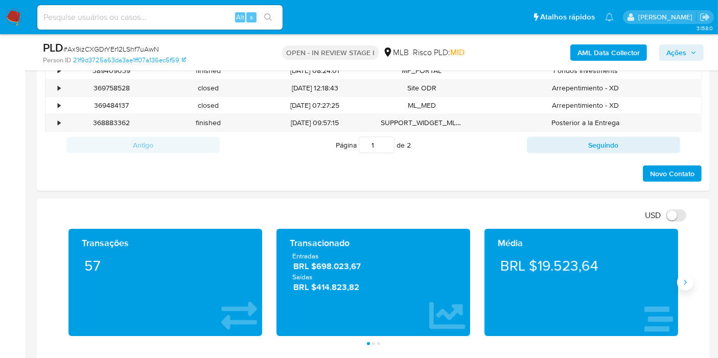
click at [684, 276] on button "Siguiente" at bounding box center [686, 283] width 16 height 16
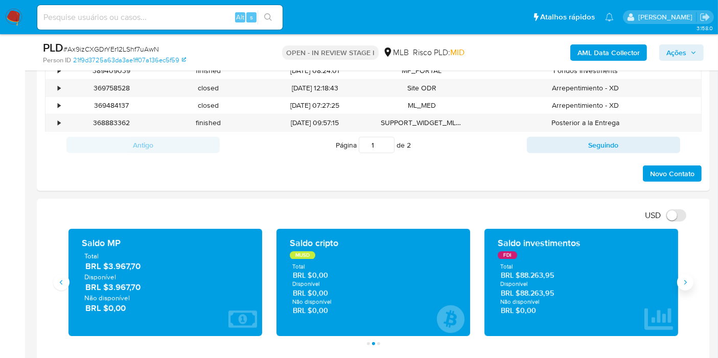
click at [687, 280] on icon "Siguiente" at bounding box center [686, 283] width 8 height 8
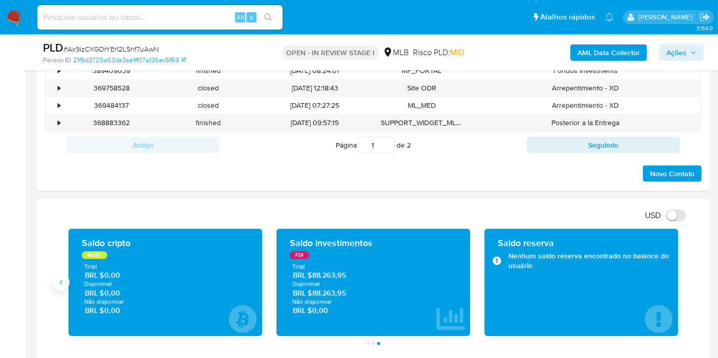
click at [61, 282] on icon "Anterior" at bounding box center [61, 282] width 3 height 5
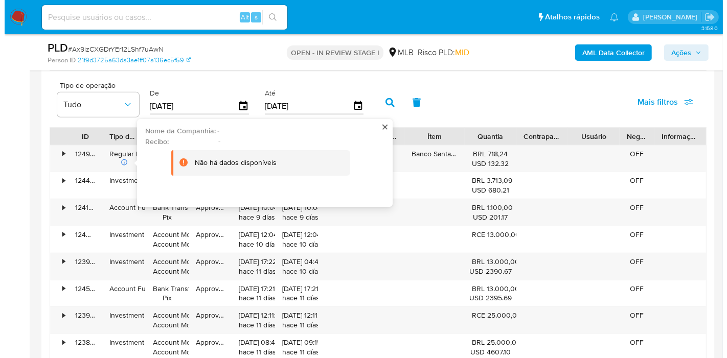
scroll to position [1079, 0]
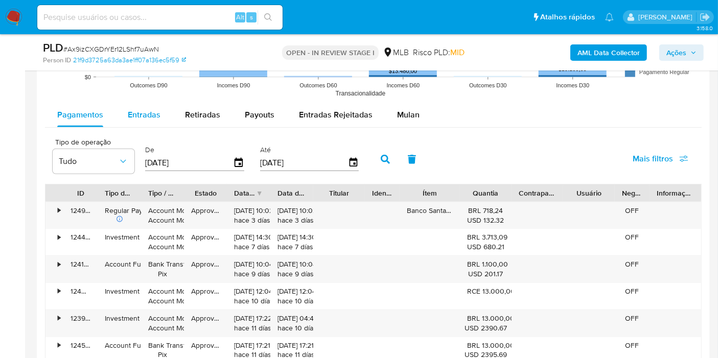
click at [139, 118] on span "Entradas" at bounding box center [144, 115] width 33 height 12
select select "10"
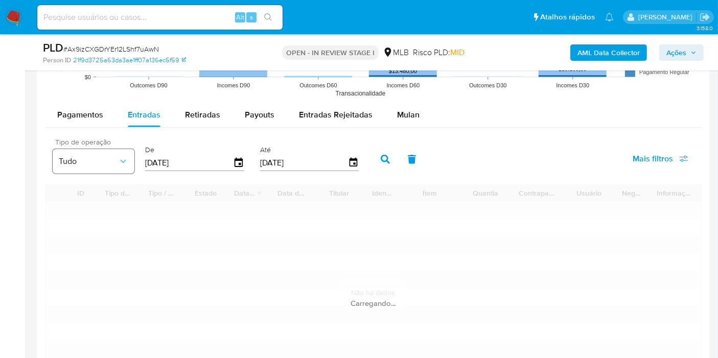
click at [105, 156] on span "Tudo" at bounding box center [88, 161] width 59 height 10
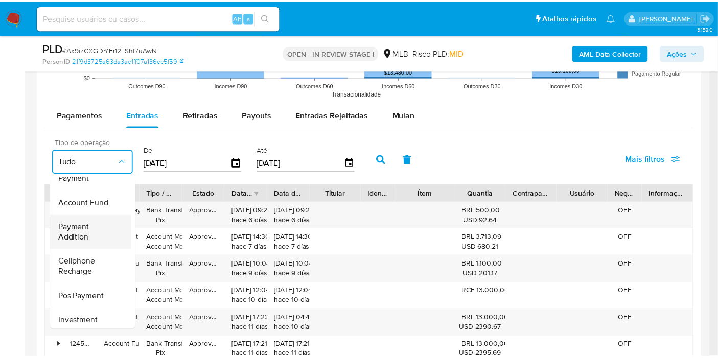
scroll to position [152, 0]
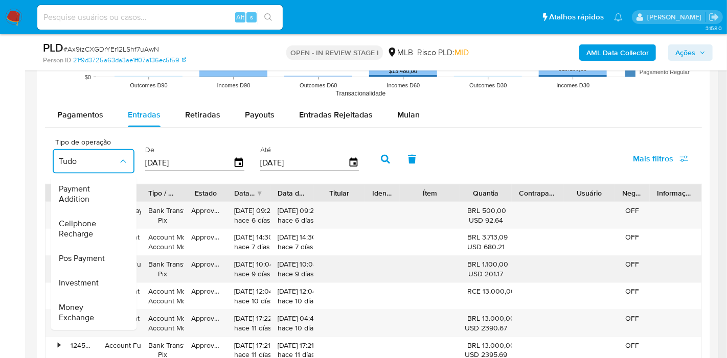
click at [95, 278] on span "Investment" at bounding box center [79, 283] width 40 height 10
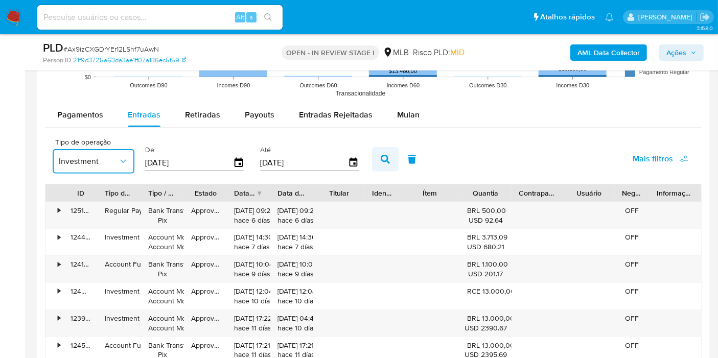
click at [372, 154] on button "button" at bounding box center [385, 159] width 27 height 25
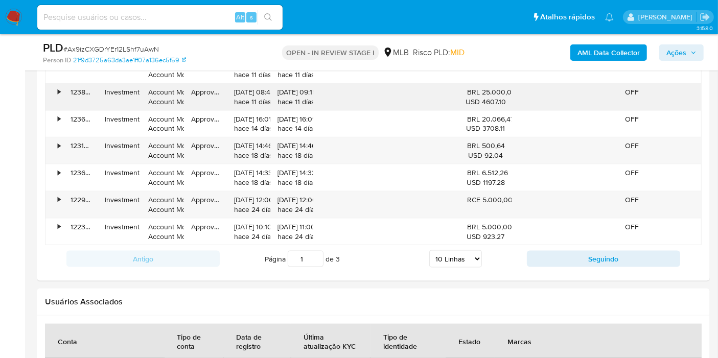
scroll to position [1306, 0]
click at [550, 251] on button "Seguindo" at bounding box center [603, 259] width 153 height 16
type input "2"
click at [657, 205] on div "• [FINANCIAL_ID] Investment Account Money Account Money Approved [DATE] 09:31:1…" at bounding box center [374, 204] width 656 height 27
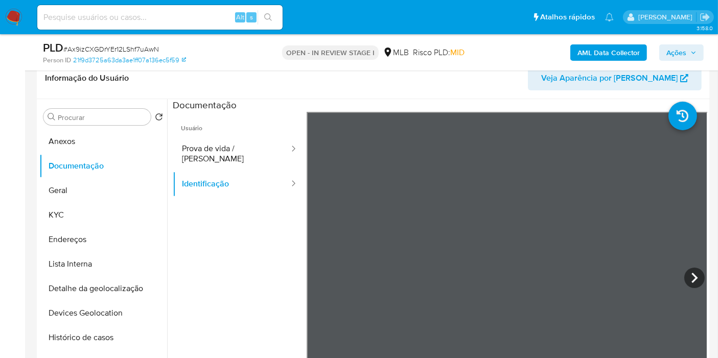
scroll to position [171, 0]
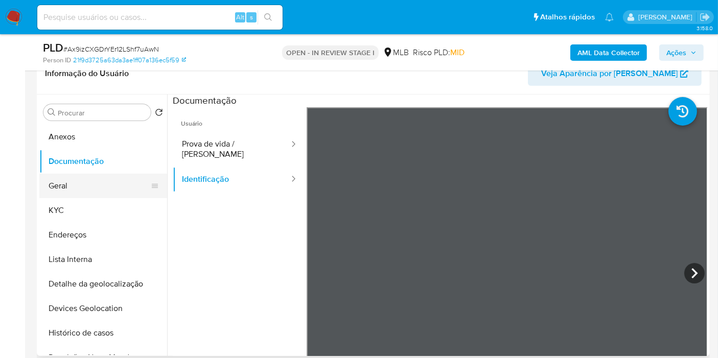
click at [101, 179] on button "Geral" at bounding box center [99, 186] width 120 height 25
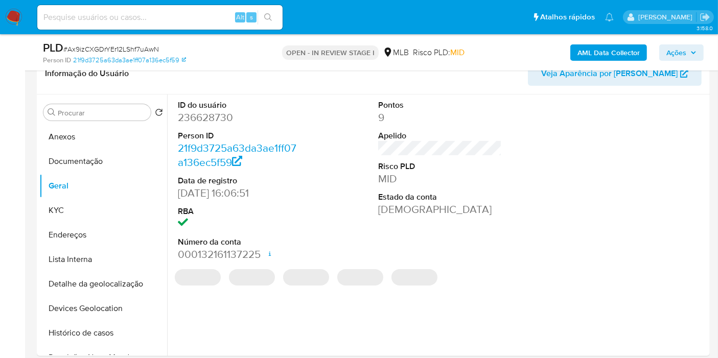
click at [215, 120] on dd "236628730" at bounding box center [240, 117] width 124 height 14
copy dd "236628730"
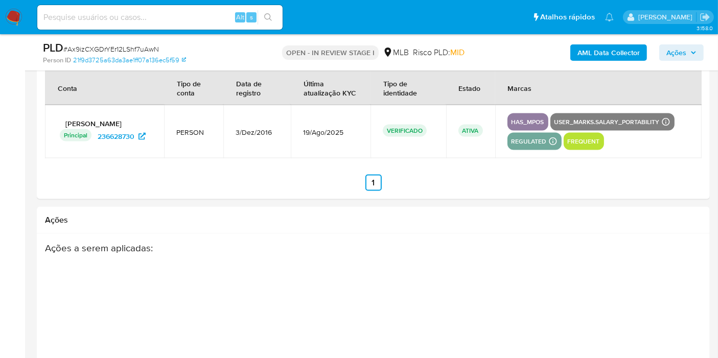
scroll to position [1446, 0]
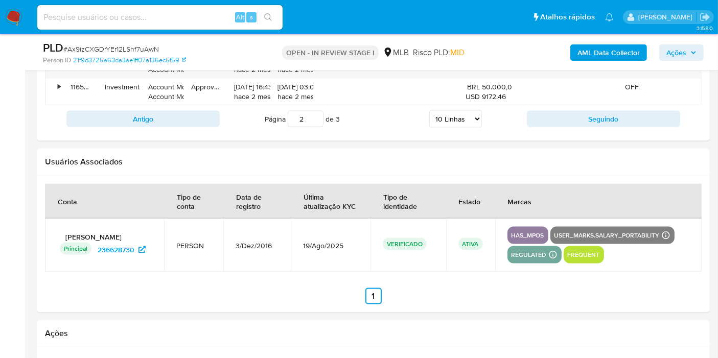
click at [454, 116] on select "5 Linhas 10 Linhas 20 Linhas 25 Linhas 50 Linhas 100 Linhas" at bounding box center [456, 118] width 53 height 17
select select "100"
click at [430, 110] on select "5 Linhas 10 Linhas 20 Linhas 25 Linhas 50 Linhas 100 Linhas" at bounding box center [456, 118] width 53 height 17
type input "1"
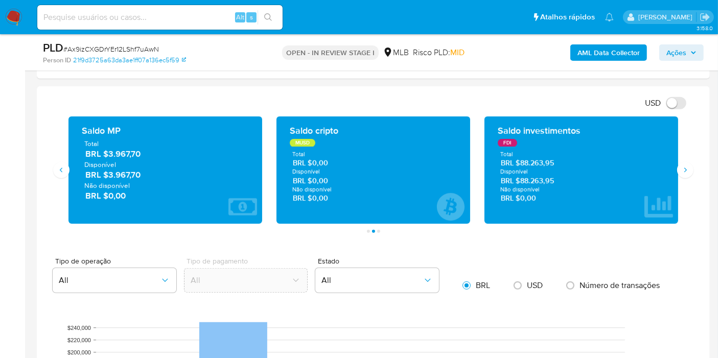
scroll to position [680, 0]
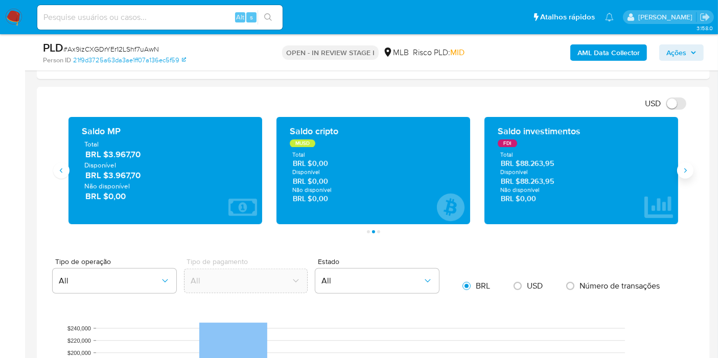
click at [687, 170] on icon "Siguiente" at bounding box center [686, 171] width 8 height 8
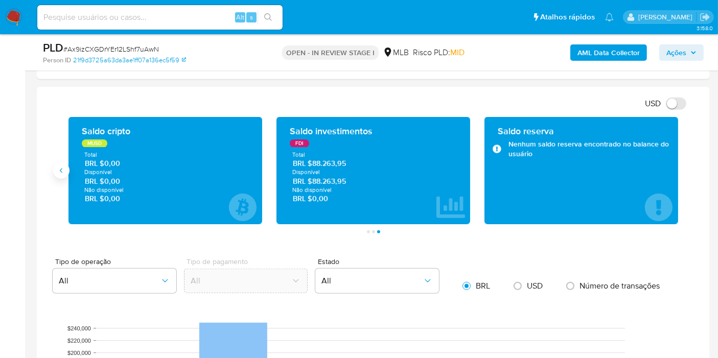
click at [65, 169] on button "Anterior" at bounding box center [61, 171] width 16 height 16
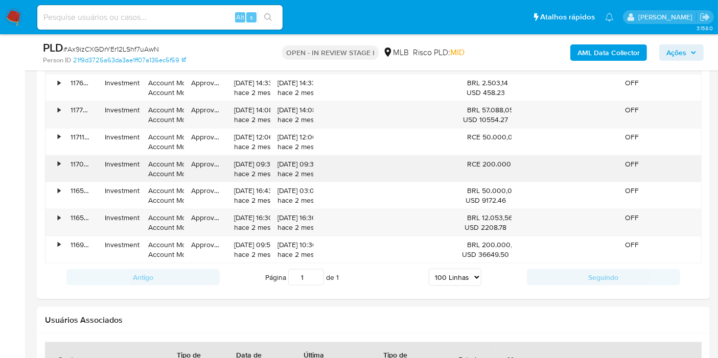
scroll to position [1589, 0]
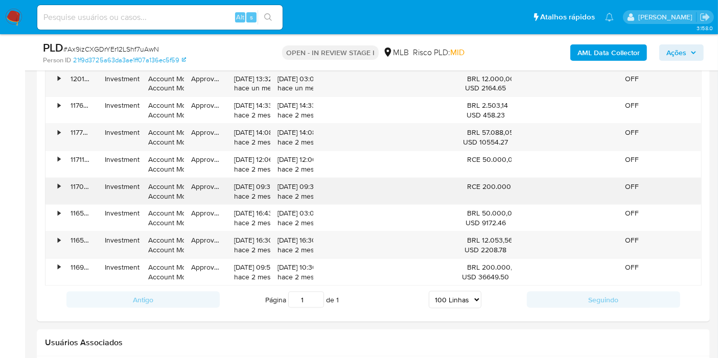
drag, startPoint x: 103, startPoint y: 186, endPoint x: 150, endPoint y: 180, distance: 47.4
click at [150, 180] on div "• [FINANCIAL_ID] Investment Account Money Account Money Approved [DATE] 09:31:1…" at bounding box center [374, 191] width 656 height 27
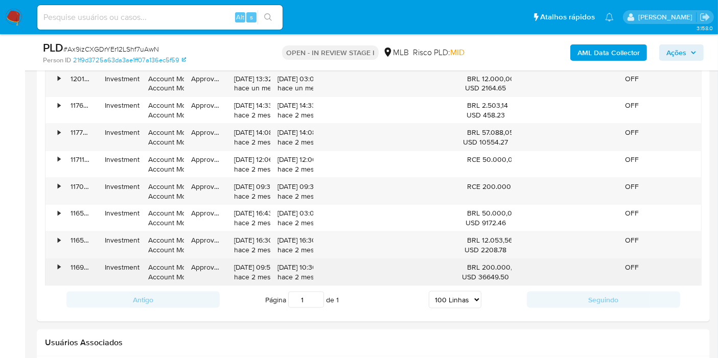
click at [514, 264] on div "• [FINANCIAL_ID] Investment Account Money Account Money Approved [DATE] 09:57:3…" at bounding box center [374, 272] width 656 height 27
click at [493, 273] on div "USD 36649.50" at bounding box center [485, 278] width 37 height 10
click at [653, 266] on div "• [FINANCIAL_ID] Investment Account Money Account Money Approved [DATE] 09:57:3…" at bounding box center [374, 272] width 656 height 27
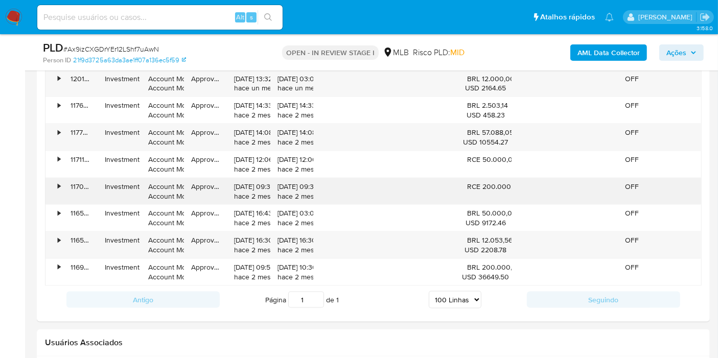
click at [491, 183] on div "RCE 200.000,00" at bounding box center [485, 187] width 37 height 10
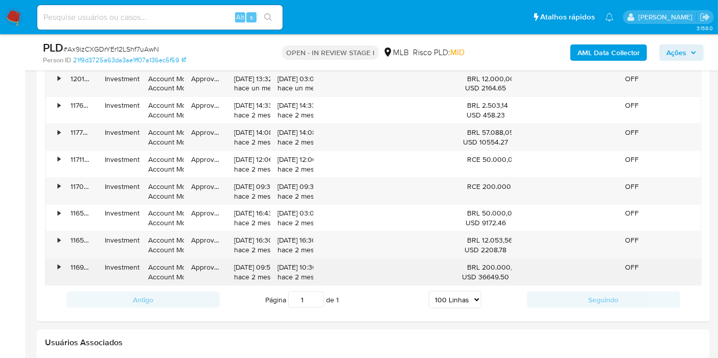
click at [492, 266] on div "BRL 200.000,00 USD 36649.50" at bounding box center [485, 272] width 37 height 19
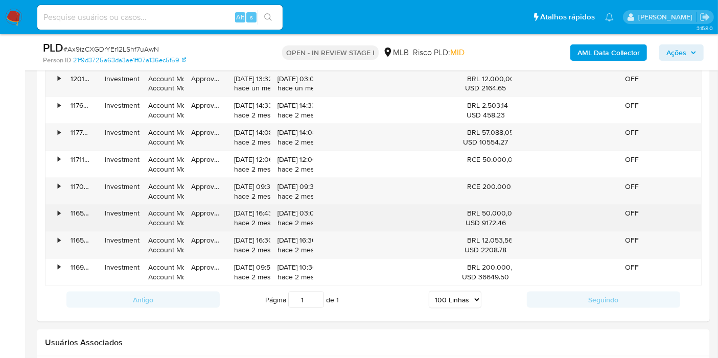
drag, startPoint x: 480, startPoint y: 211, endPoint x: 508, endPoint y: 208, distance: 28.3
click at [505, 209] on div "BRL 50.000,00 USD 9172.46" at bounding box center [485, 218] width 37 height 19
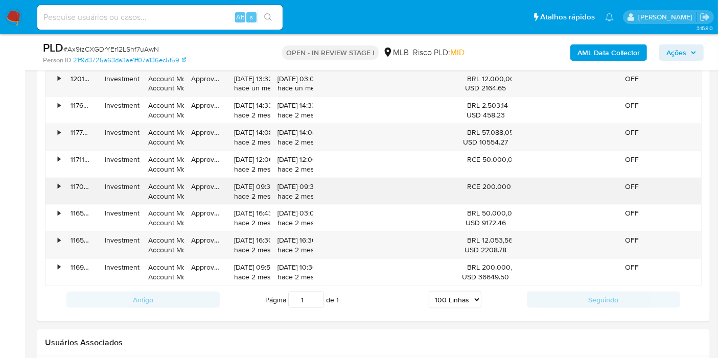
drag, startPoint x: 481, startPoint y: 179, endPoint x: 510, endPoint y: 177, distance: 29.8
click at [505, 182] on div "RCE 200.000,00" at bounding box center [485, 187] width 37 height 10
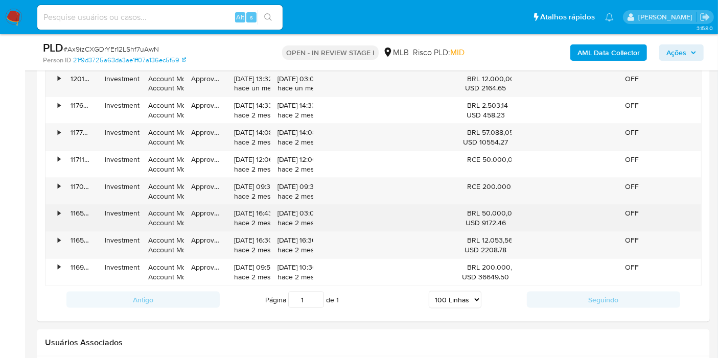
click at [440, 205] on div at bounding box center [430, 218] width 60 height 27
drag, startPoint x: 479, startPoint y: 208, endPoint x: 502, endPoint y: 208, distance: 23.0
click at [502, 209] on div "BRL 50.000,00 USD 9172.46" at bounding box center [485, 218] width 37 height 19
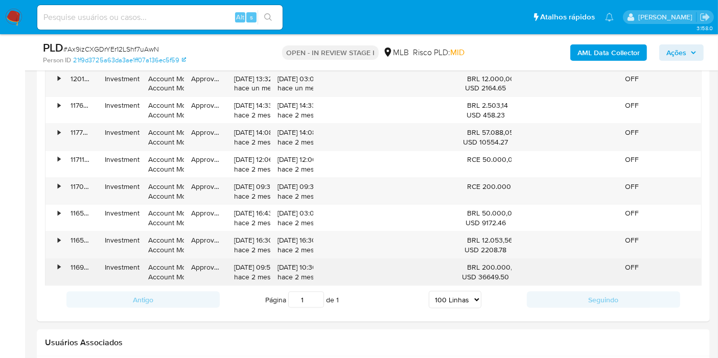
click at [512, 260] on div "• [FINANCIAL_ID] Investment Account Money Account Money Approved [DATE] 09:57:3…" at bounding box center [374, 272] width 656 height 27
click at [505, 277] on div "USD 36649.50" at bounding box center [485, 278] width 37 height 10
drag, startPoint x: 479, startPoint y: 261, endPoint x: 508, endPoint y: 265, distance: 28.9
click at [505, 265] on div "BRL 200.000,00 USD 36649.50" at bounding box center [485, 272] width 37 height 19
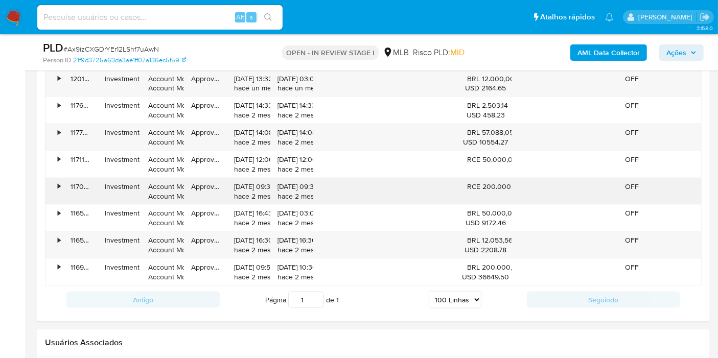
click at [539, 184] on div "• [FINANCIAL_ID] Investment Account Money Account Money Approved [DATE] 09:31:1…" at bounding box center [374, 191] width 656 height 27
click at [480, 245] on div "USD 2208.78" at bounding box center [485, 250] width 37 height 10
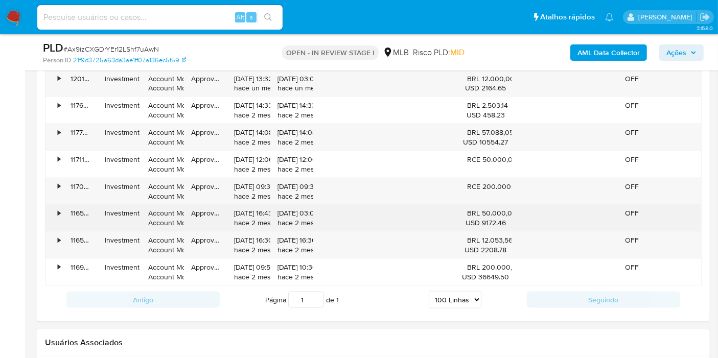
click at [524, 215] on div "• [FINANCIAL_ID] Investment Account Money Account Money Approved [DATE] 16:43:3…" at bounding box center [374, 218] width 656 height 27
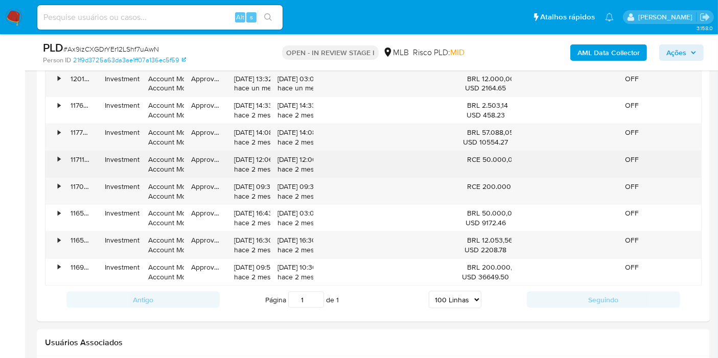
click at [512, 156] on div "• [FINANCIAL_ID] Investment Account Money Account Money Approved [DATE] 12:06:4…" at bounding box center [374, 164] width 656 height 27
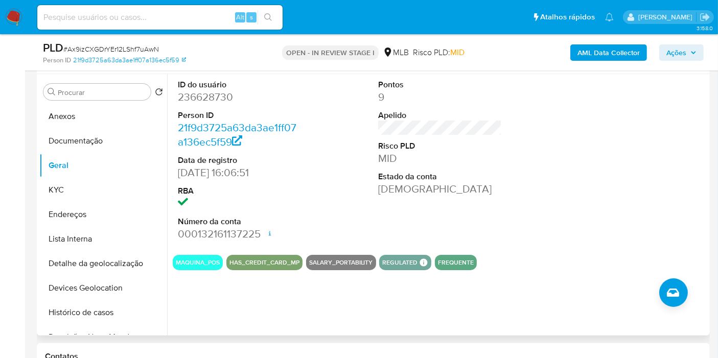
scroll to position [173, 0]
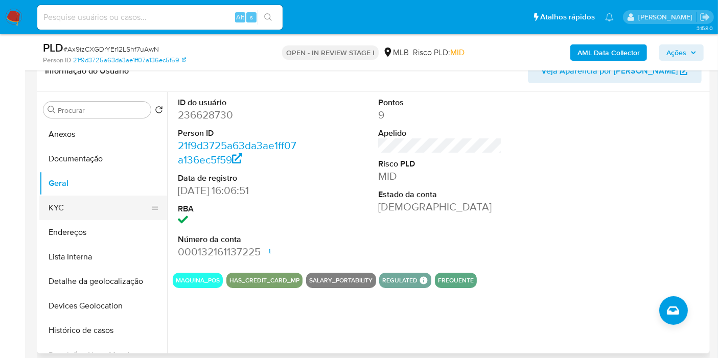
click at [106, 210] on button "KYC" at bounding box center [99, 208] width 120 height 25
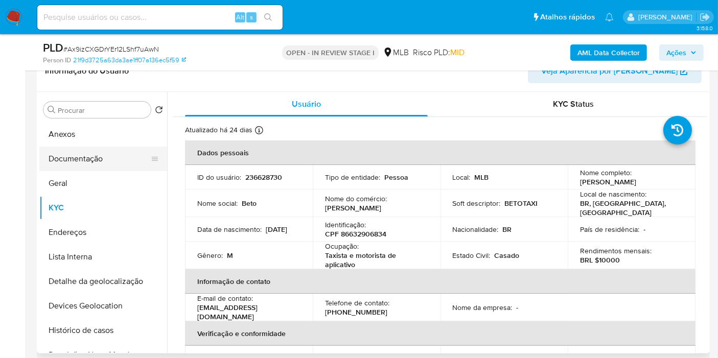
click at [101, 161] on button "Documentação" at bounding box center [99, 159] width 120 height 25
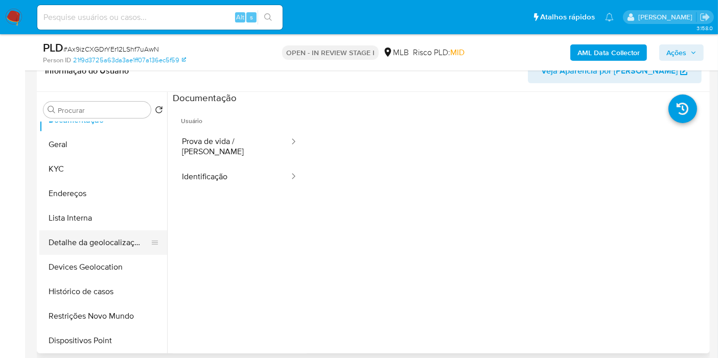
scroll to position [57, 0]
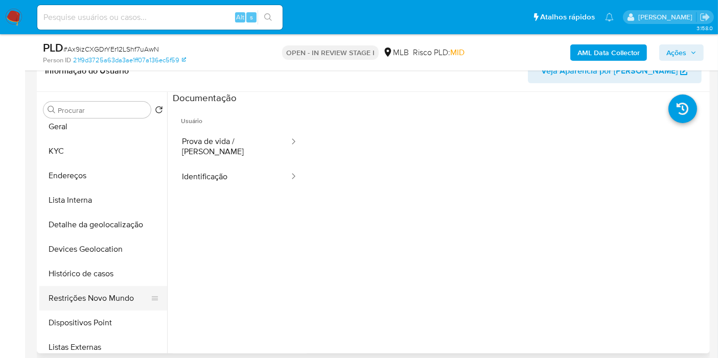
click at [103, 304] on button "Restrições Novo Mundo" at bounding box center [99, 298] width 120 height 25
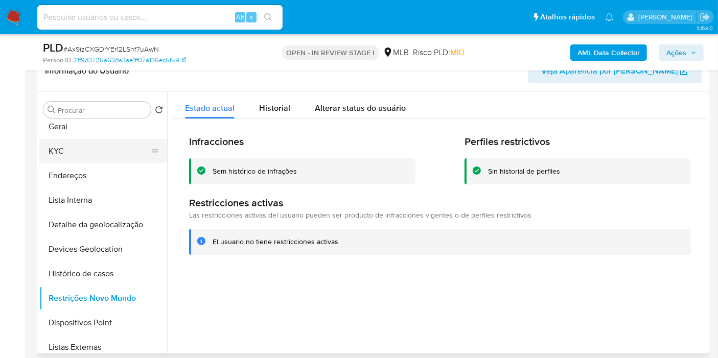
click at [93, 150] on button "KYC" at bounding box center [99, 151] width 120 height 25
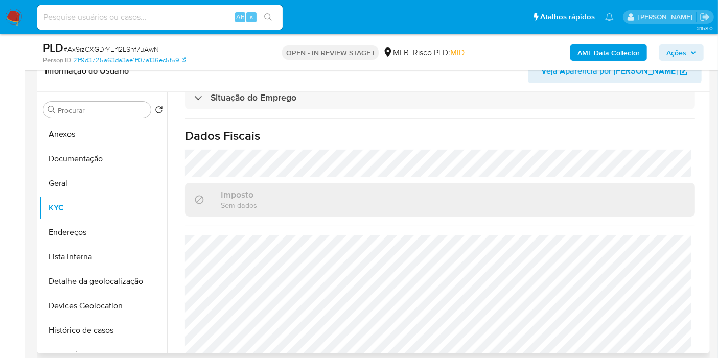
scroll to position [467, 0]
